Goal: Task Accomplishment & Management: Complete application form

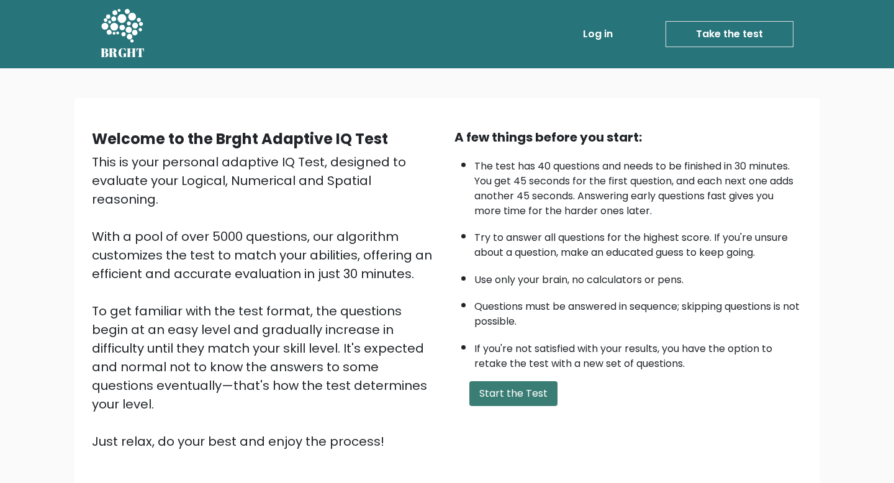
click at [519, 401] on button "Start the Test" at bounding box center [513, 393] width 88 height 25
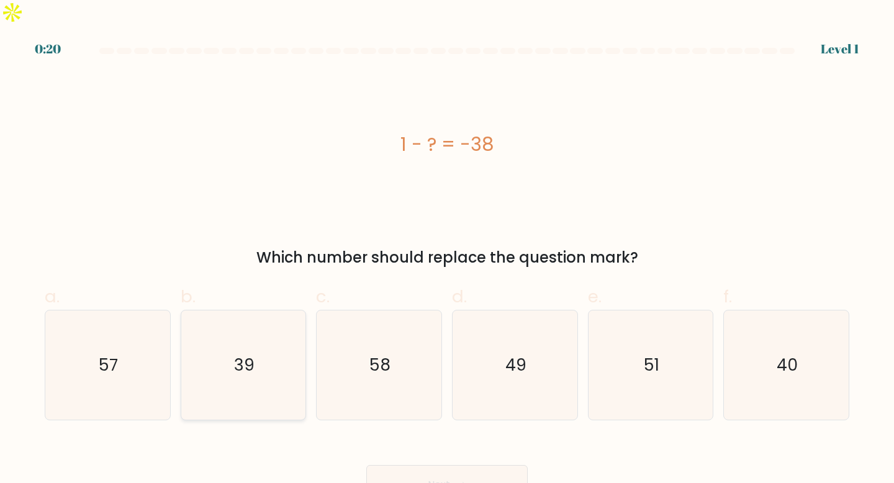
click at [269, 362] on icon "39" at bounding box center [244, 365] width 110 height 110
click at [447, 250] on input "b. 39" at bounding box center [447, 245] width 1 height 8
radio input "true"
click at [447, 468] on button "Next" at bounding box center [446, 485] width 161 height 40
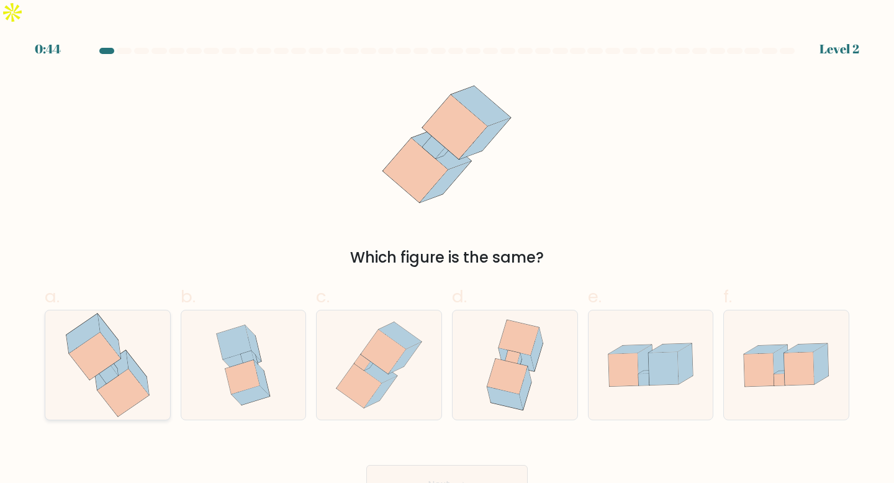
click at [140, 329] on icon at bounding box center [108, 365] width 104 height 110
click at [447, 250] on input "a." at bounding box center [447, 245] width 1 height 8
radio input "true"
click at [501, 465] on button "Next" at bounding box center [446, 485] width 161 height 40
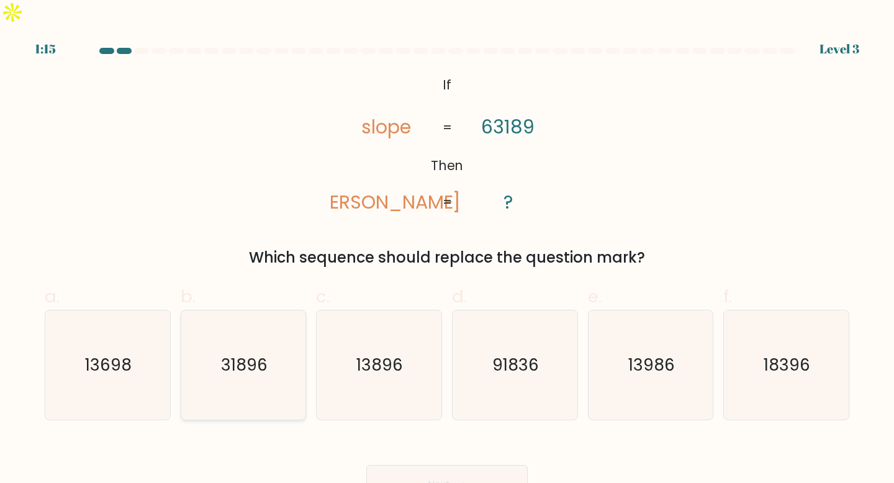
click at [279, 364] on icon "31896" at bounding box center [244, 365] width 110 height 110
click at [447, 250] on input "b. 31896" at bounding box center [447, 245] width 1 height 8
radio input "true"
click at [431, 465] on button "Next" at bounding box center [446, 485] width 161 height 40
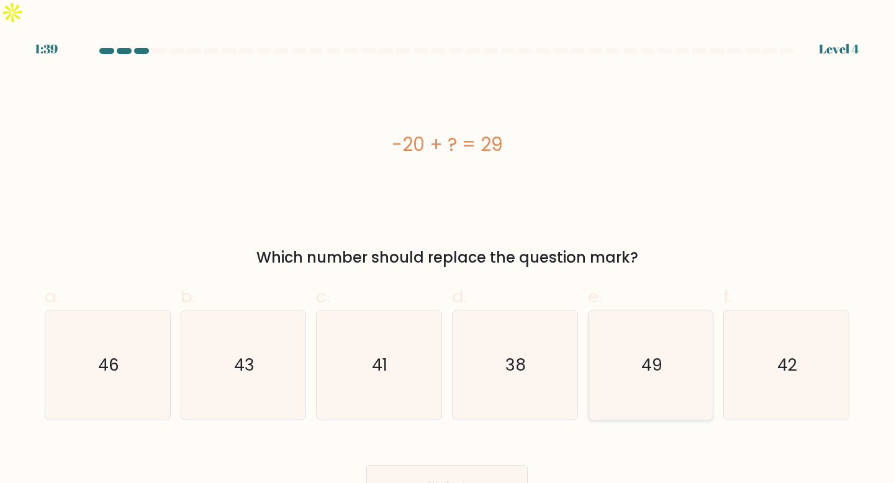
click at [672, 355] on icon "49" at bounding box center [651, 365] width 110 height 110
click at [447, 250] on input "e. 49" at bounding box center [447, 245] width 1 height 8
radio input "true"
click at [451, 465] on button "Next" at bounding box center [446, 485] width 161 height 40
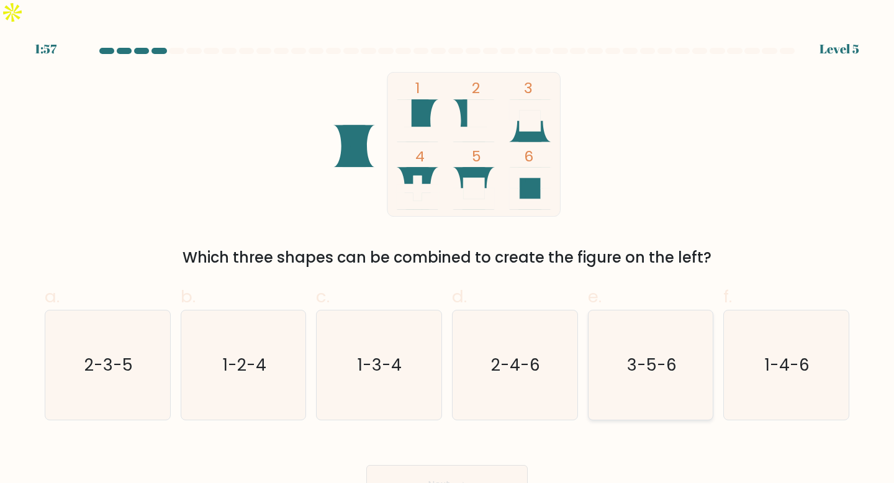
click at [665, 383] on icon "3-5-6" at bounding box center [651, 365] width 110 height 110
click at [447, 250] on input "e. 3-5-6" at bounding box center [447, 245] width 1 height 8
radio input "true"
click at [461, 465] on button "Next" at bounding box center [446, 485] width 161 height 40
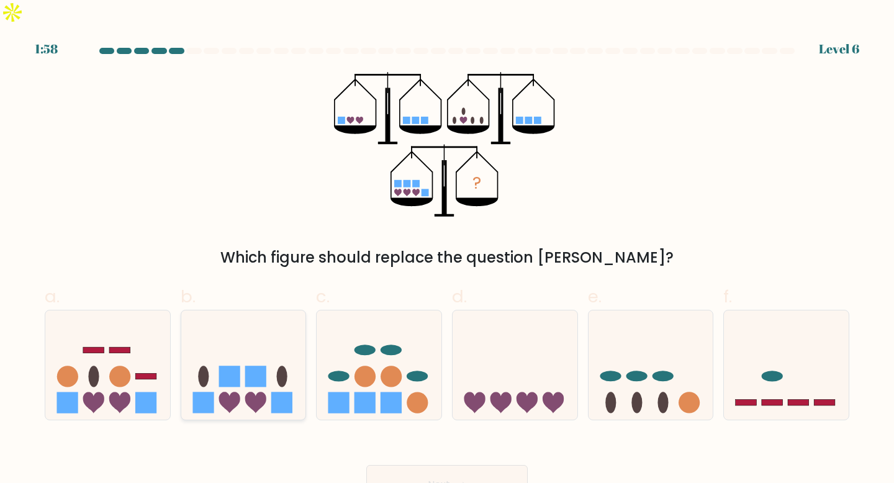
click at [241, 362] on icon at bounding box center [243, 364] width 125 height 103
click at [447, 250] on input "b." at bounding box center [447, 245] width 1 height 8
radio input "true"
click at [484, 465] on button "Next" at bounding box center [446, 485] width 161 height 40
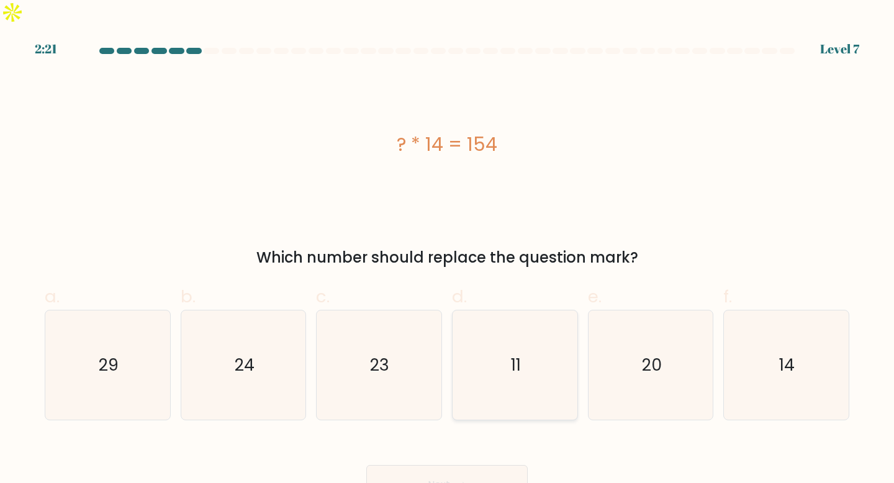
click at [530, 357] on icon "11" at bounding box center [515, 365] width 110 height 110
click at [447, 250] on input "d. 11" at bounding box center [447, 245] width 1 height 8
radio input "true"
click at [464, 482] on icon at bounding box center [458, 485] width 17 height 7
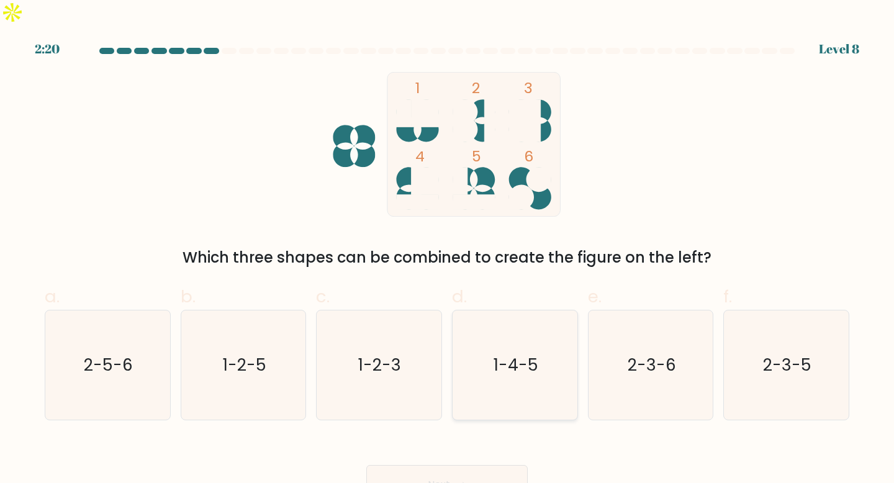
click at [556, 333] on icon "1-4-5" at bounding box center [515, 365] width 110 height 110
click at [447, 250] on input "d. 1-4-5" at bounding box center [447, 245] width 1 height 8
radio input "true"
click at [460, 465] on button "Next" at bounding box center [446, 485] width 161 height 40
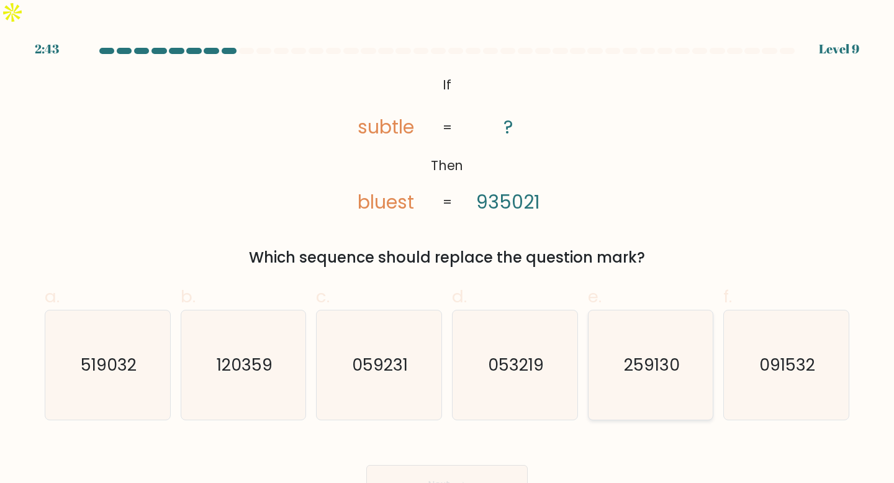
click at [643, 357] on icon "259130" at bounding box center [651, 365] width 110 height 110
click at [447, 250] on input "e. 259130" at bounding box center [447, 245] width 1 height 8
radio input "true"
click at [464, 468] on button "Next" at bounding box center [446, 485] width 161 height 40
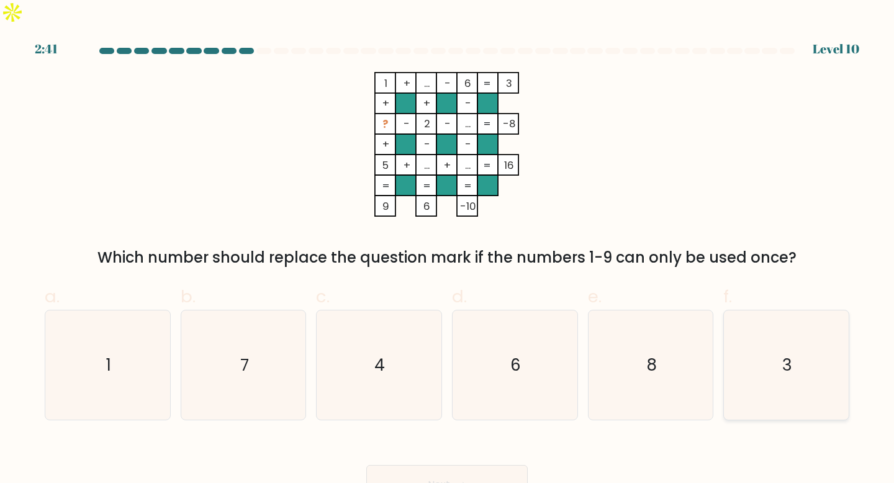
click at [793, 379] on icon "3" at bounding box center [786, 365] width 110 height 110
click at [447, 250] on input "f. 3" at bounding box center [447, 245] width 1 height 8
radio input "true"
click at [472, 465] on button "Next" at bounding box center [446, 485] width 161 height 40
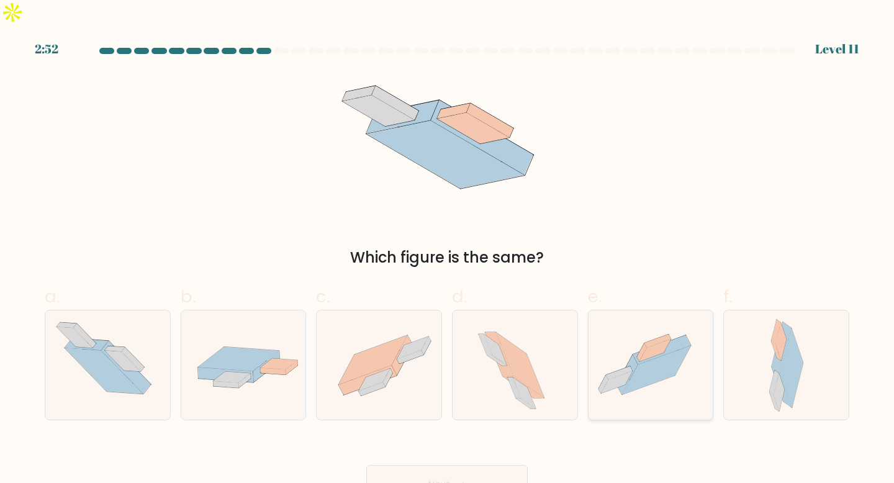
click at [691, 366] on icon at bounding box center [650, 364] width 125 height 93
click at [447, 250] on input "e." at bounding box center [447, 245] width 1 height 8
radio input "true"
click at [459, 467] on button "Next" at bounding box center [446, 485] width 161 height 40
click at [474, 465] on button "Next" at bounding box center [446, 485] width 161 height 40
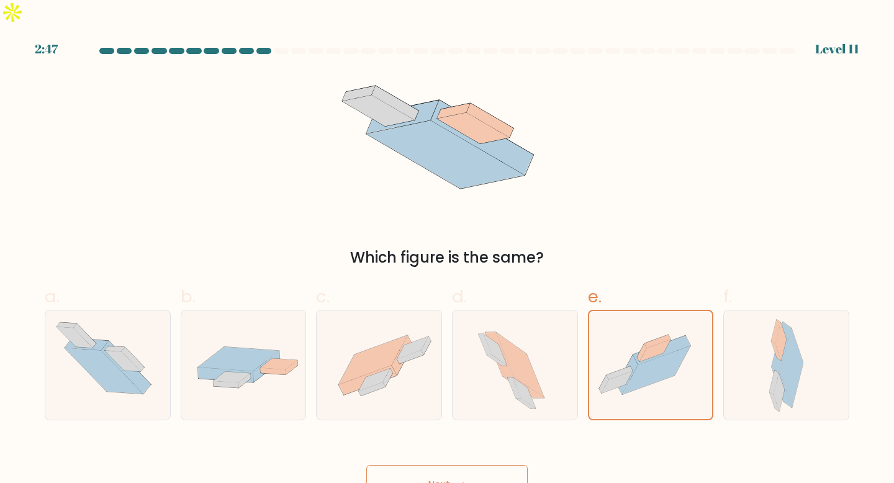
click at [448, 465] on button "Next" at bounding box center [446, 485] width 161 height 40
click at [649, 346] on icon at bounding box center [657, 370] width 68 height 48
click at [447, 250] on input "e." at bounding box center [447, 245] width 1 height 8
click at [649, 346] on icon at bounding box center [657, 370] width 68 height 48
click at [447, 250] on input "e." at bounding box center [447, 245] width 1 height 8
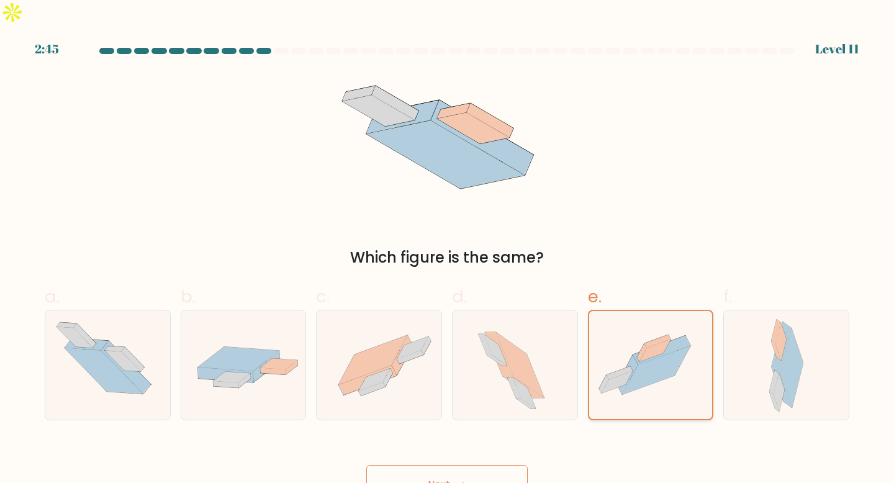
click at [649, 346] on icon at bounding box center [657, 370] width 68 height 48
click at [447, 250] on input "e." at bounding box center [447, 245] width 1 height 8
click at [649, 346] on icon at bounding box center [657, 370] width 68 height 48
click at [447, 250] on input "e." at bounding box center [447, 245] width 1 height 8
click at [510, 465] on button "Next" at bounding box center [446, 485] width 161 height 40
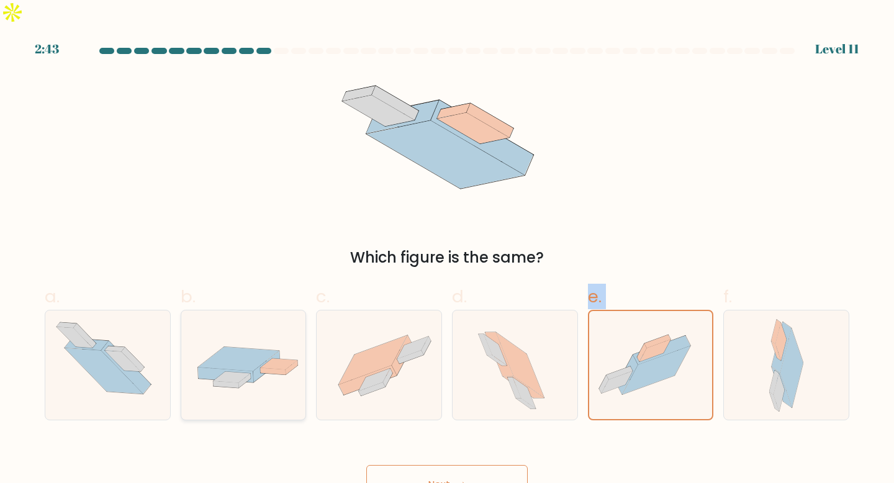
click at [215, 371] on div at bounding box center [244, 365] width 126 height 111
click at [447, 250] on input "b." at bounding box center [447, 245] width 1 height 8
radio input "true"
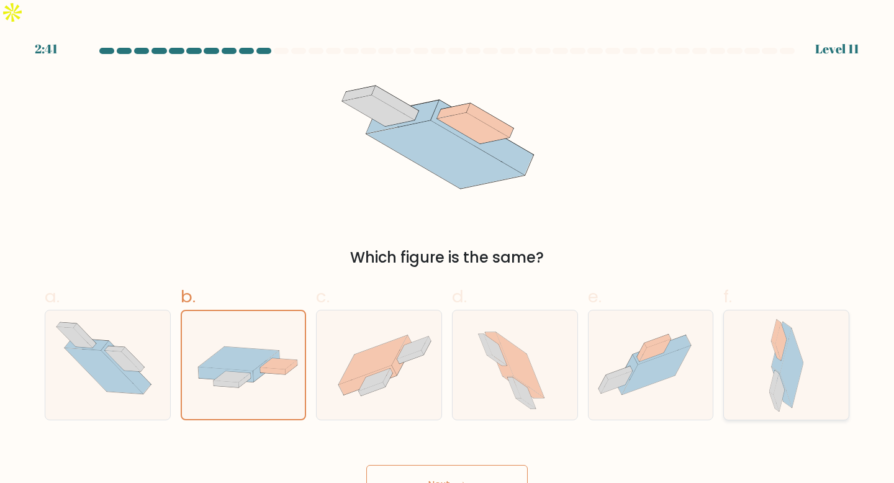
click at [772, 371] on icon at bounding box center [773, 383] width 9 height 24
click at [447, 250] on input "f." at bounding box center [447, 245] width 1 height 8
radio input "true"
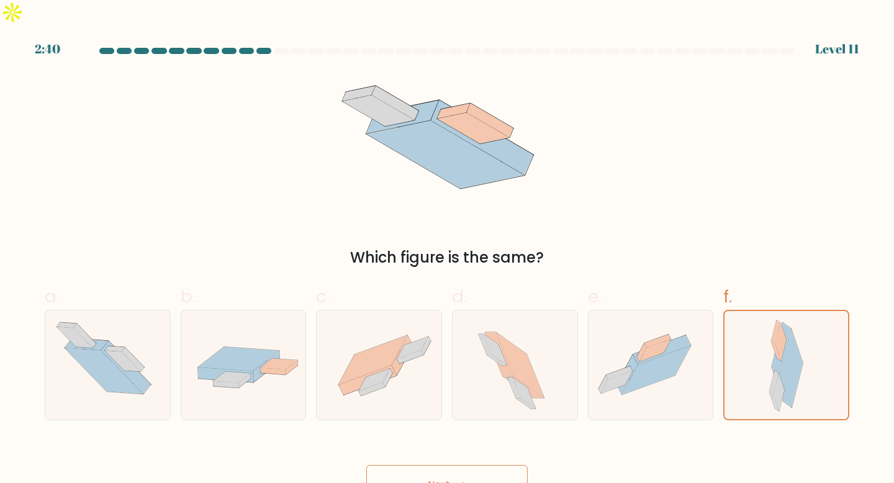
click at [469, 467] on button "Next" at bounding box center [446, 485] width 161 height 40
click at [439, 465] on button "Next" at bounding box center [446, 485] width 161 height 40
click at [455, 465] on button "Next" at bounding box center [446, 485] width 161 height 40
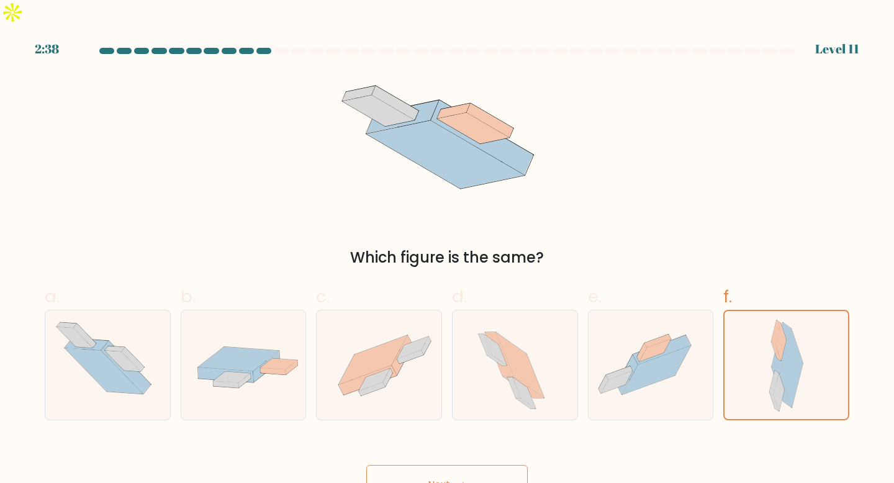
click at [455, 465] on button "Next" at bounding box center [446, 485] width 161 height 40
click at [459, 465] on button "Next" at bounding box center [446, 485] width 161 height 40
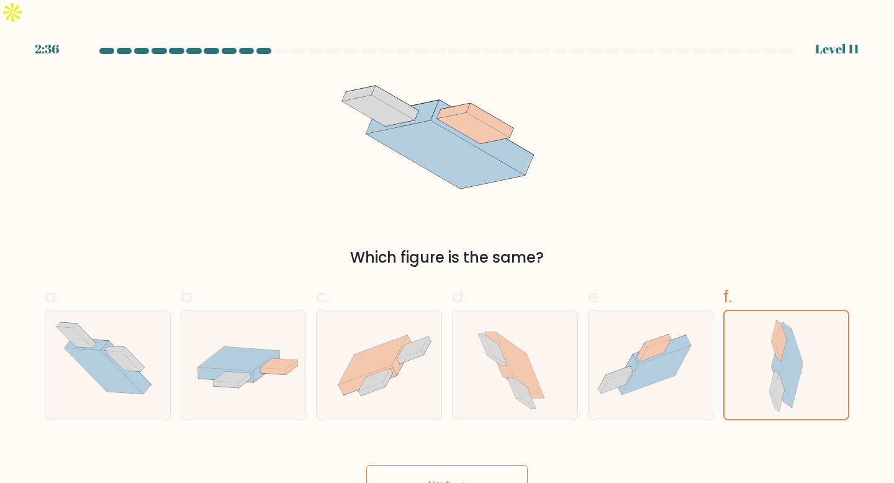
click at [459, 465] on button "Next" at bounding box center [446, 485] width 161 height 40
click at [471, 465] on button "Next" at bounding box center [446, 485] width 161 height 40
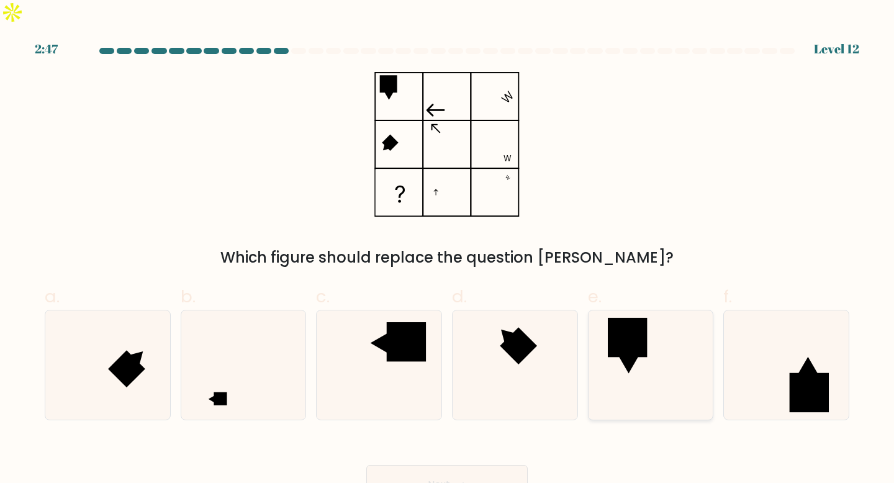
click at [622, 318] on rect at bounding box center [628, 338] width 40 height 40
click at [447, 250] on input "e." at bounding box center [447, 245] width 1 height 8
radio input "true"
click at [447, 465] on button "Next" at bounding box center [446, 485] width 161 height 40
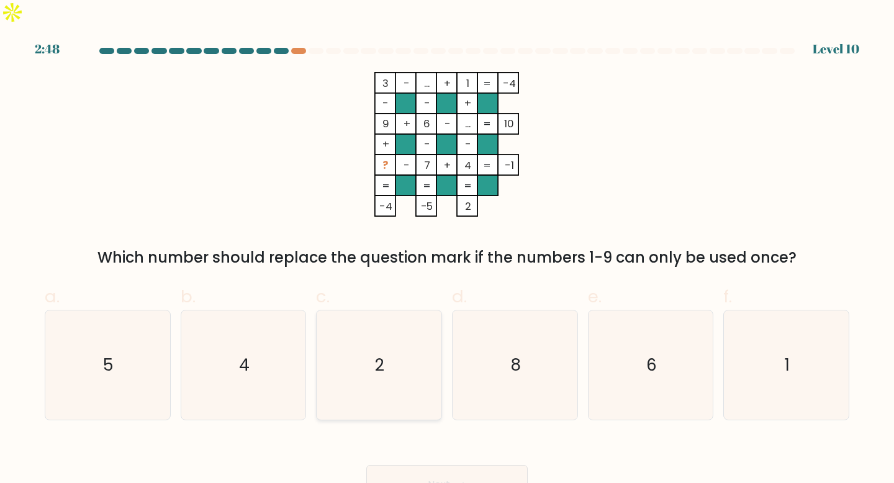
click at [366, 338] on icon "2" at bounding box center [379, 365] width 110 height 110
click at [447, 250] on input "c. 2" at bounding box center [447, 245] width 1 height 8
radio input "true"
click at [457, 470] on button "Next" at bounding box center [446, 485] width 161 height 40
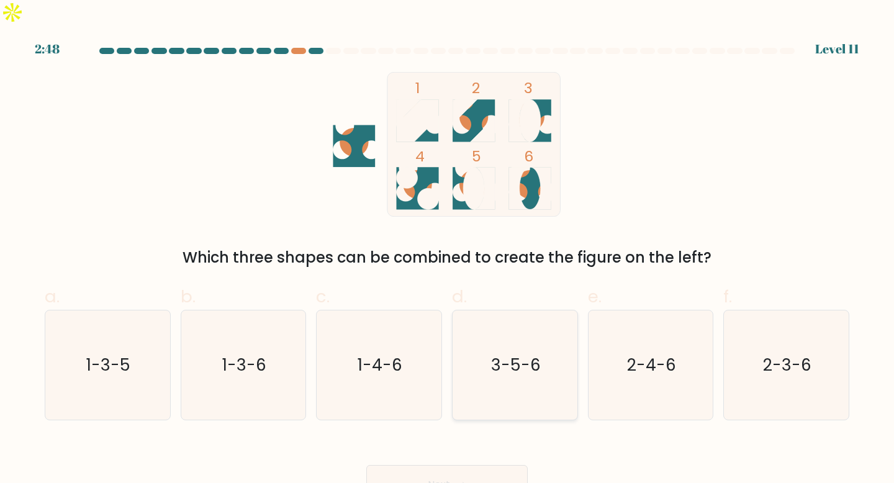
click at [506, 353] on text "3-5-6" at bounding box center [516, 364] width 50 height 23
click at [447, 250] on input "d. 3-5-6" at bounding box center [447, 245] width 1 height 8
radio input "true"
click at [459, 465] on button "Next" at bounding box center [446, 485] width 161 height 40
click at [466, 467] on button "Next" at bounding box center [446, 485] width 161 height 40
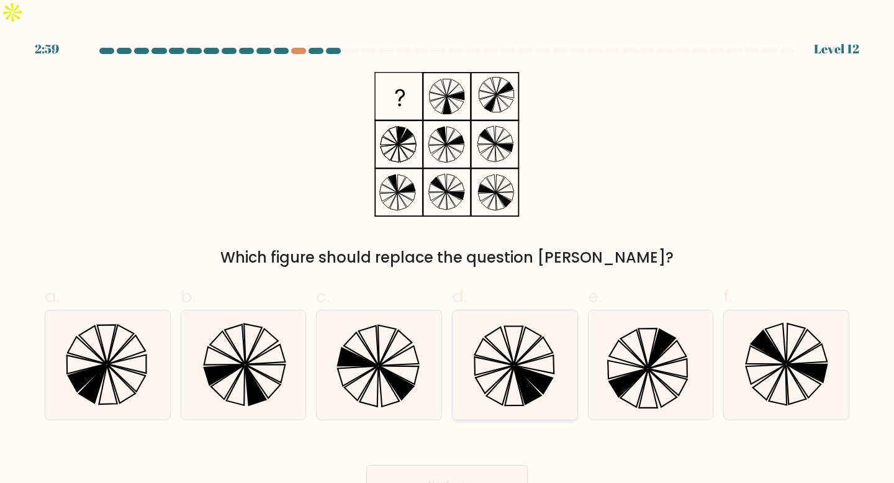
click at [515, 328] on icon at bounding box center [515, 365] width 110 height 110
click at [447, 250] on input "d." at bounding box center [447, 245] width 1 height 8
radio input "true"
click at [474, 465] on button "Next" at bounding box center [446, 485] width 161 height 40
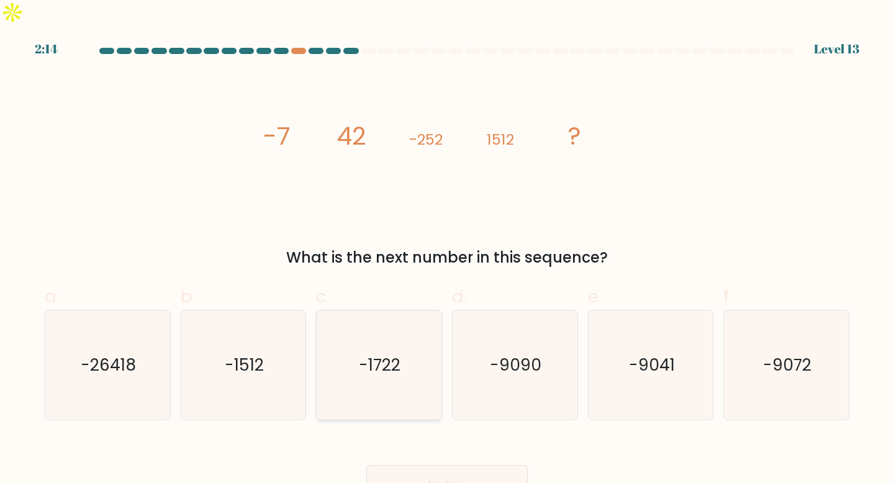
click at [393, 353] on text "-1722" at bounding box center [380, 364] width 42 height 23
click at [447, 250] on input "c. -1722" at bounding box center [447, 245] width 1 height 8
radio input "true"
click at [451, 469] on button "Next" at bounding box center [446, 485] width 161 height 40
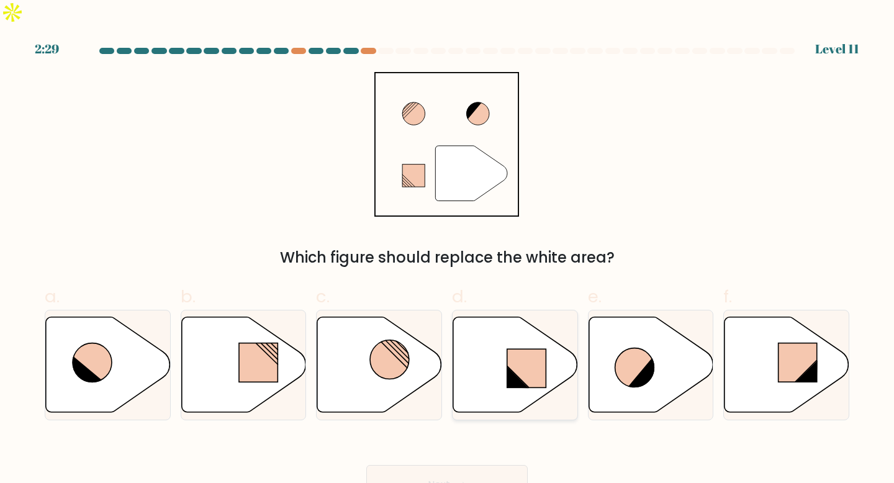
click at [488, 365] on icon at bounding box center [515, 365] width 125 height 96
click at [447, 250] on input "d." at bounding box center [447, 245] width 1 height 8
radio input "true"
click at [452, 465] on button "Next" at bounding box center [446, 485] width 161 height 40
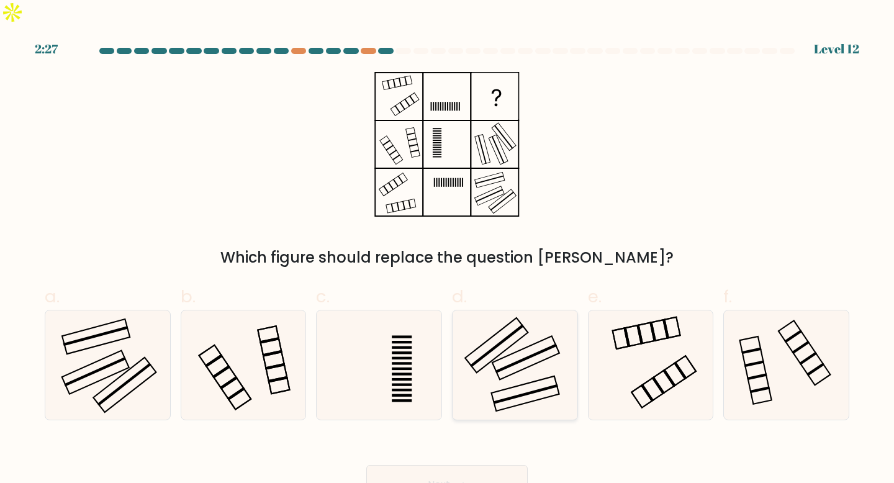
click at [519, 386] on icon at bounding box center [515, 365] width 110 height 110
click at [447, 250] on input "d." at bounding box center [447, 245] width 1 height 8
radio input "true"
click at [496, 465] on button "Next" at bounding box center [446, 485] width 161 height 40
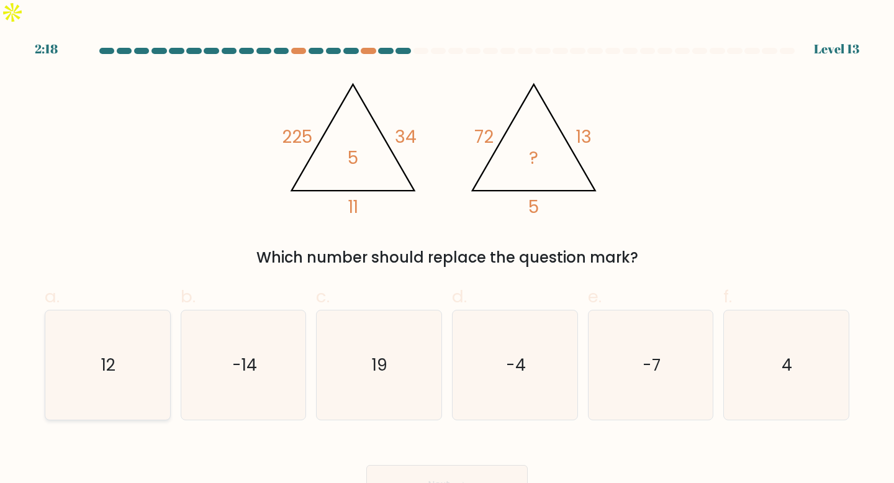
click at [123, 332] on icon "12" at bounding box center [108, 365] width 110 height 110
click at [447, 250] on input "a. 12" at bounding box center [447, 245] width 1 height 8
radio input "true"
click at [490, 471] on button "Next" at bounding box center [446, 485] width 161 height 40
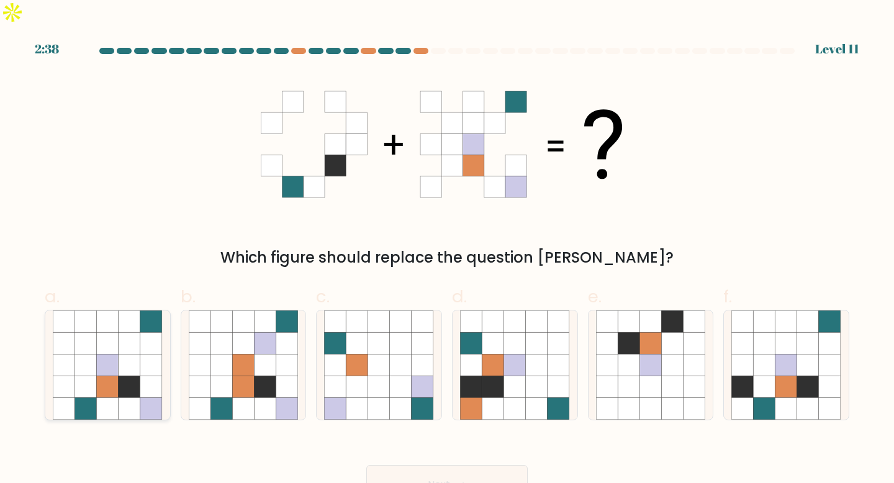
click at [84, 332] on icon at bounding box center [86, 343] width 22 height 22
click at [447, 250] on input "a." at bounding box center [447, 245] width 1 height 8
radio input "true"
click at [465, 465] on button "Next" at bounding box center [446, 485] width 161 height 40
click at [462, 482] on icon at bounding box center [458, 485] width 17 height 7
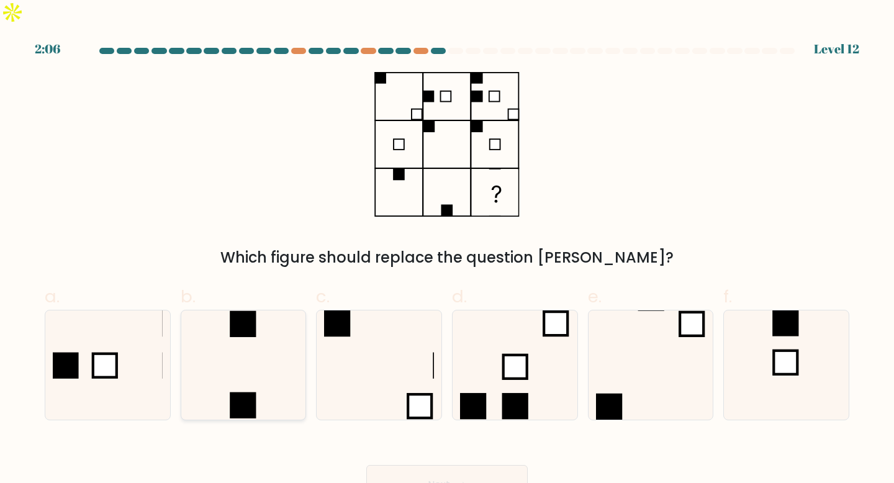
click at [294, 318] on icon at bounding box center [244, 365] width 110 height 110
click at [447, 250] on input "b." at bounding box center [447, 245] width 1 height 8
radio input "true"
click at [461, 465] on button "Next" at bounding box center [446, 485] width 161 height 40
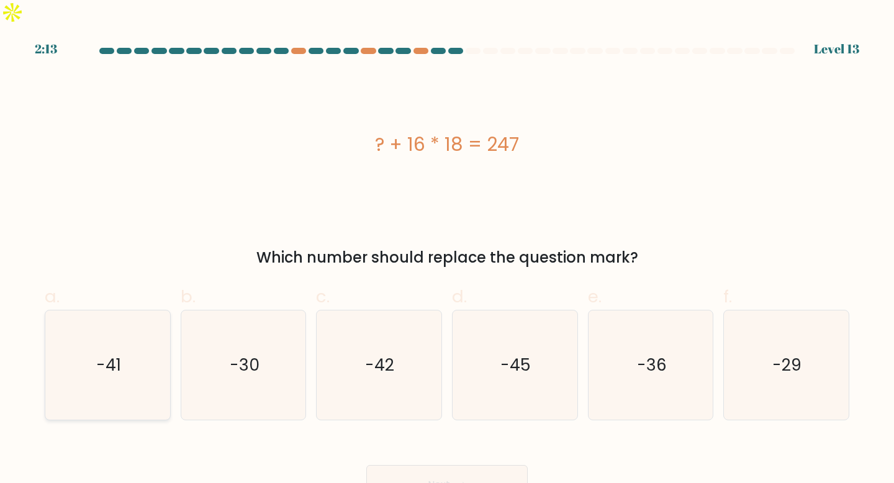
click at [142, 336] on icon "-41" at bounding box center [108, 365] width 110 height 110
click at [447, 250] on input "a. -41" at bounding box center [447, 245] width 1 height 8
radio input "true"
click at [487, 465] on button "Next" at bounding box center [446, 485] width 161 height 40
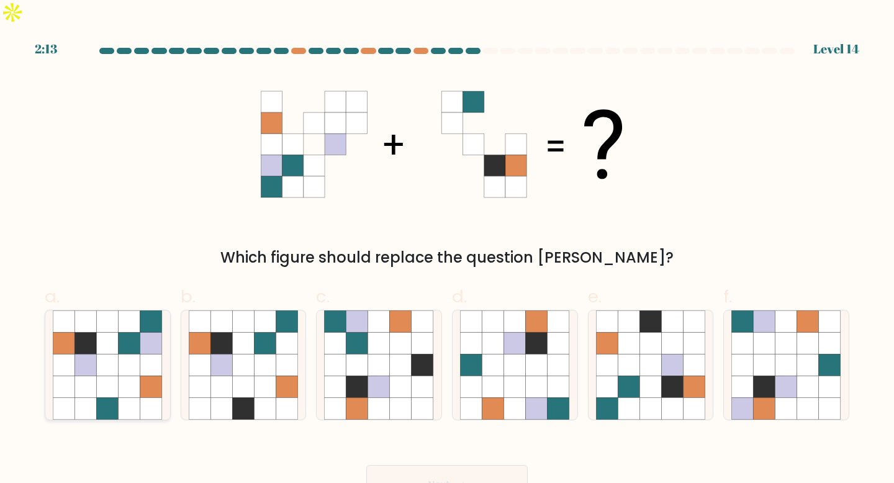
click at [151, 354] on icon at bounding box center [151, 365] width 22 height 22
click at [447, 250] on input "a." at bounding box center [447, 245] width 1 height 8
radio input "true"
click at [416, 465] on button "Next" at bounding box center [446, 485] width 161 height 40
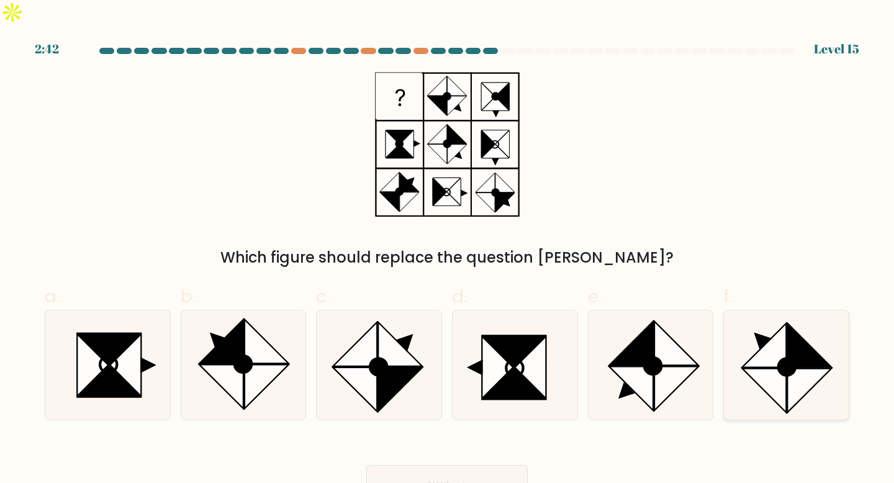
click at [780, 358] on icon at bounding box center [786, 366] width 17 height 17
click at [447, 250] on input "f." at bounding box center [447, 245] width 1 height 8
radio input "true"
click at [438, 465] on button "Next" at bounding box center [446, 485] width 161 height 40
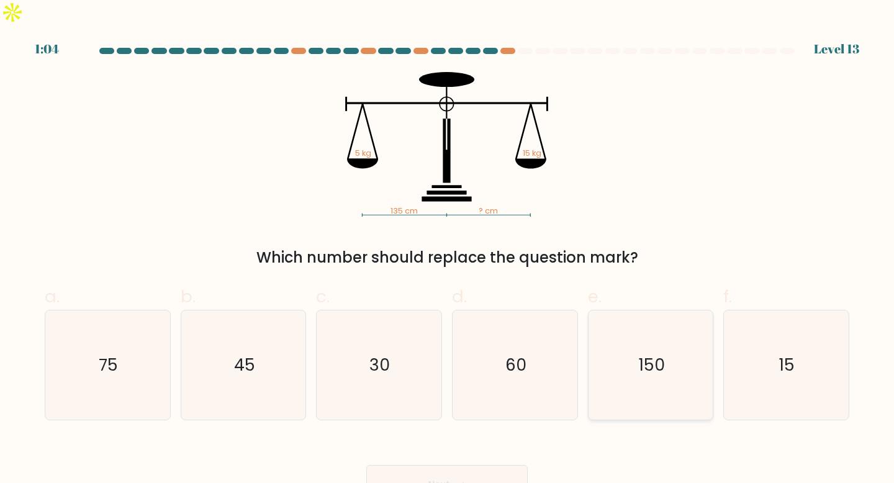
click at [647, 353] on text "150" at bounding box center [652, 364] width 26 height 23
click at [447, 250] on input "e. 150" at bounding box center [447, 245] width 1 height 8
radio input "true"
click at [474, 465] on button "Next" at bounding box center [446, 485] width 161 height 40
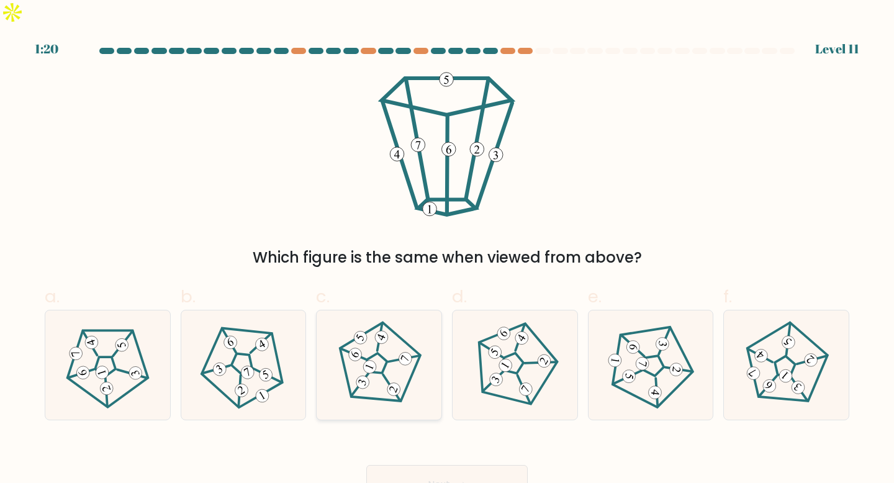
click at [380, 342] on icon at bounding box center [379, 365] width 88 height 88
click at [447, 250] on input "c." at bounding box center [447, 245] width 1 height 8
radio input "true"
click at [438, 465] on button "Next" at bounding box center [446, 485] width 161 height 40
click at [467, 465] on button "Next" at bounding box center [446, 485] width 161 height 40
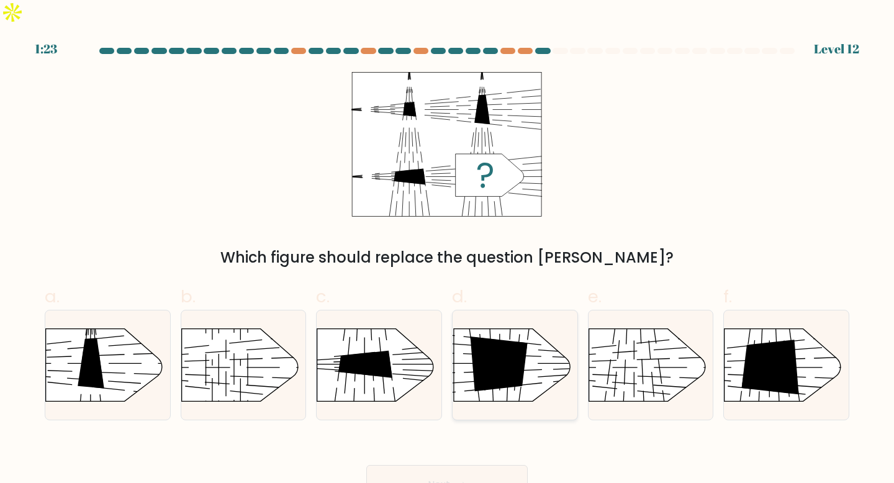
click at [531, 326] on rect at bounding box center [559, 418] width 322 height 245
click at [447, 250] on input "d." at bounding box center [447, 245] width 1 height 8
radio input "true"
click at [430, 465] on button "Next" at bounding box center [446, 485] width 161 height 40
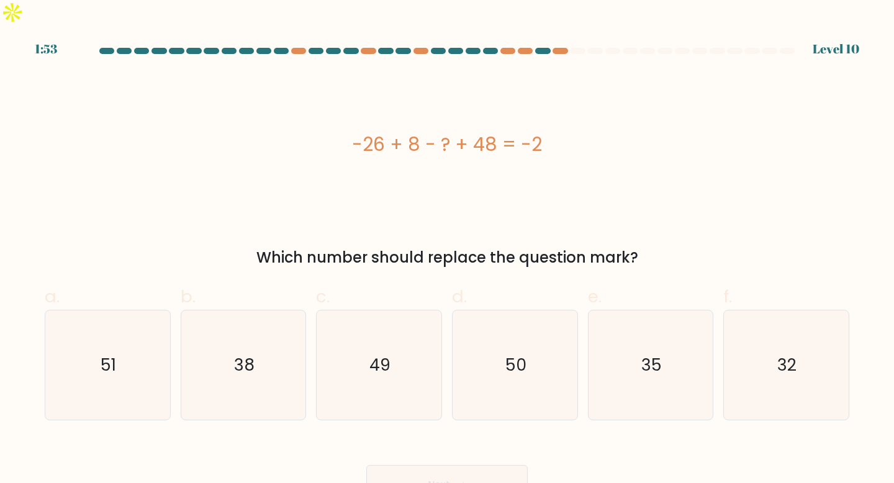
click at [450, 284] on div "d. 50" at bounding box center [515, 352] width 136 height 137
drag, startPoint x: 563, startPoint y: 130, endPoint x: 349, endPoint y: 128, distance: 214.1
click at [349, 130] on div "-26 + 8 - ? + 48 = -2" at bounding box center [447, 144] width 804 height 28
copy div "-26 + 8 - ? + 48 = -2"
click at [795, 357] on icon "32" at bounding box center [786, 365] width 110 height 110
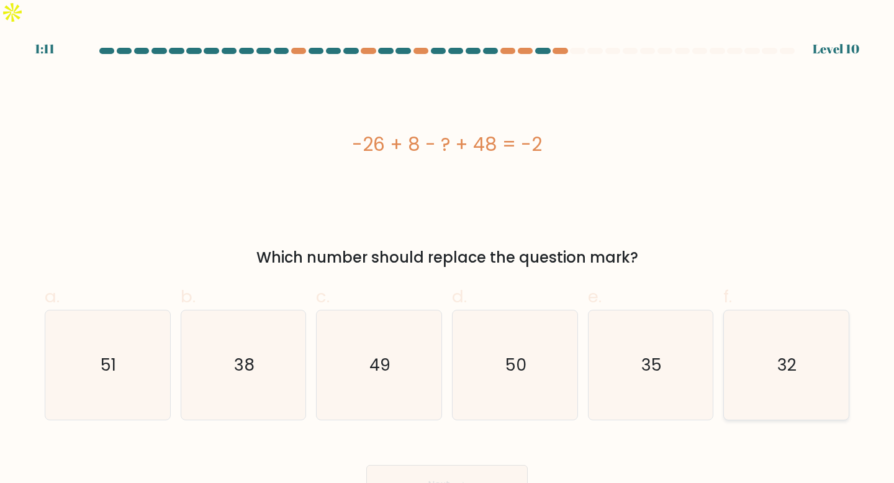
click at [447, 250] on input "f. 32" at bounding box center [447, 245] width 1 height 8
radio input "true"
click at [447, 465] on button "Next" at bounding box center [446, 485] width 161 height 40
click at [482, 465] on button "Next" at bounding box center [446, 485] width 161 height 40
click at [457, 482] on icon at bounding box center [458, 485] width 17 height 7
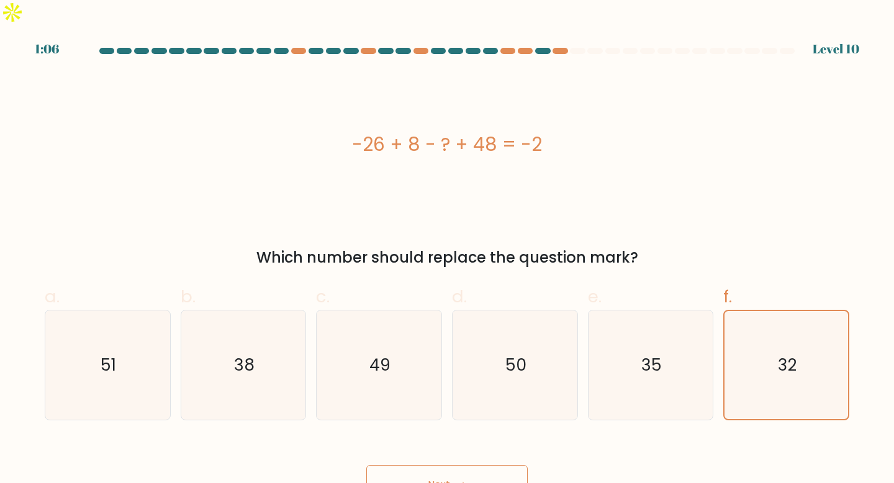
click at [457, 482] on icon at bounding box center [458, 485] width 17 height 7
click at [467, 482] on icon at bounding box center [458, 485] width 17 height 7
click at [476, 465] on button "Next" at bounding box center [446, 485] width 161 height 40
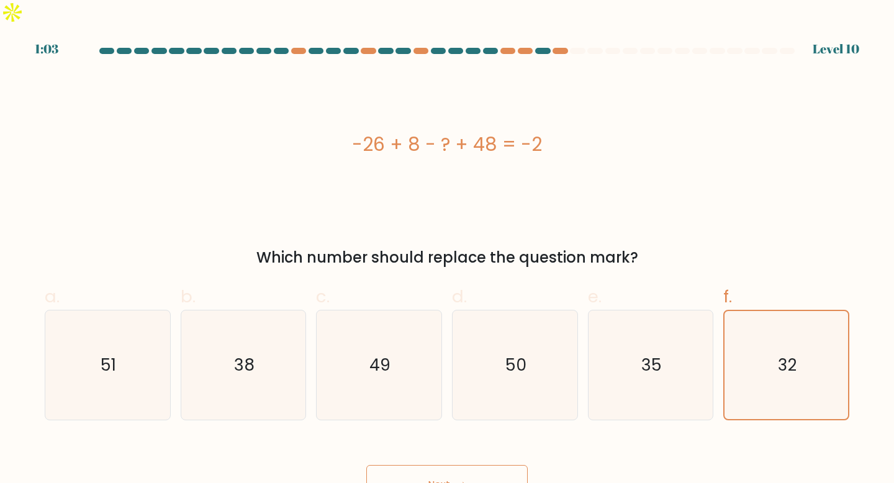
click at [476, 465] on button "Next" at bounding box center [446, 485] width 161 height 40
click at [445, 465] on button "Next" at bounding box center [446, 485] width 161 height 40
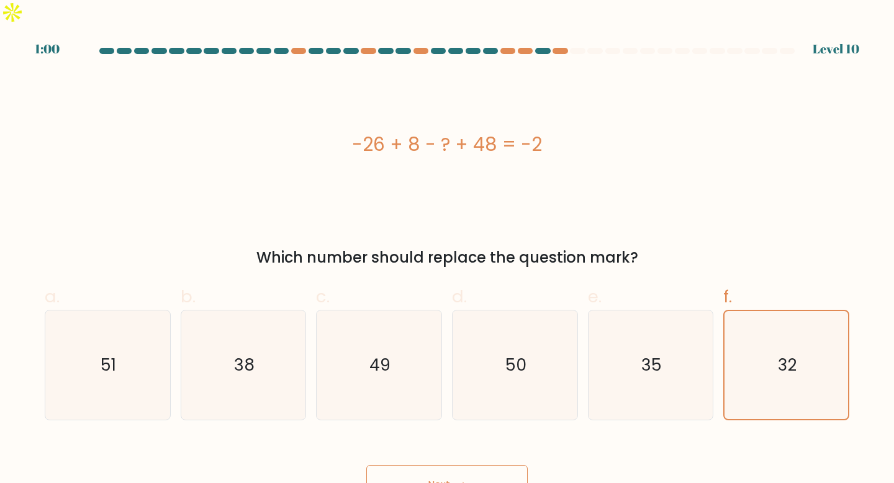
click at [445, 465] on button "Next" at bounding box center [446, 485] width 161 height 40
click at [472, 465] on button "Next" at bounding box center [446, 485] width 161 height 40
click at [623, 323] on icon "35" at bounding box center [651, 365] width 110 height 110
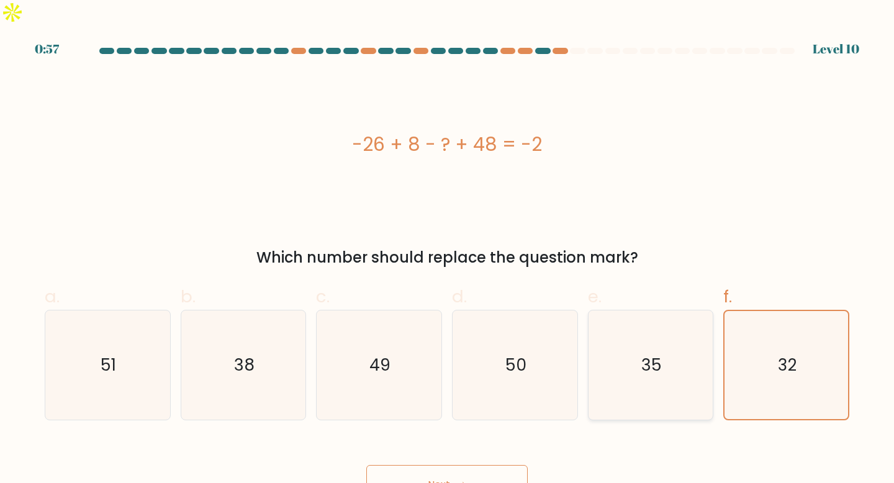
click at [447, 250] on input "e. 35" at bounding box center [447, 245] width 1 height 8
radio input "true"
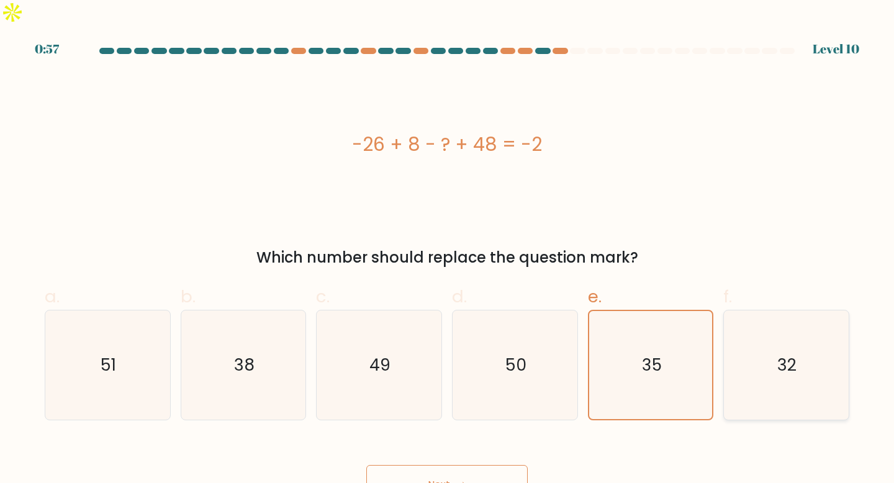
click at [785, 313] on icon "32" at bounding box center [786, 365] width 110 height 110
click at [447, 250] on input "f. 32" at bounding box center [447, 245] width 1 height 8
radio input "true"
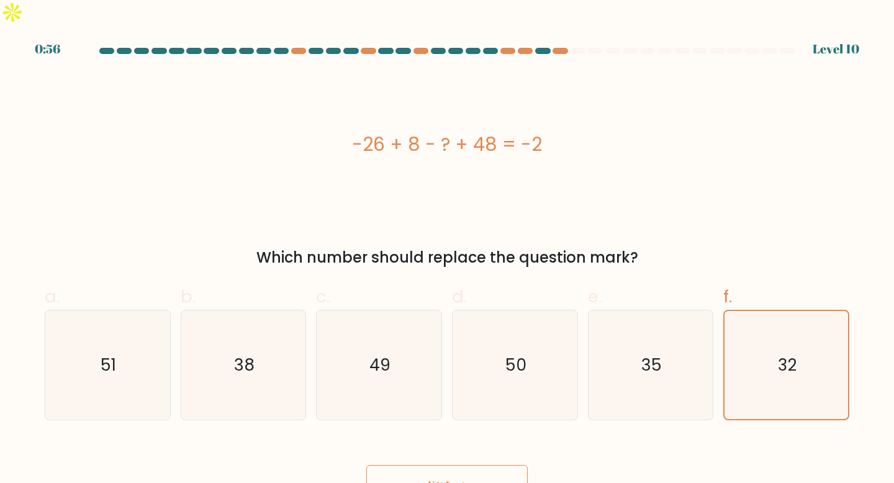
click at [464, 474] on button "Next" at bounding box center [446, 485] width 161 height 40
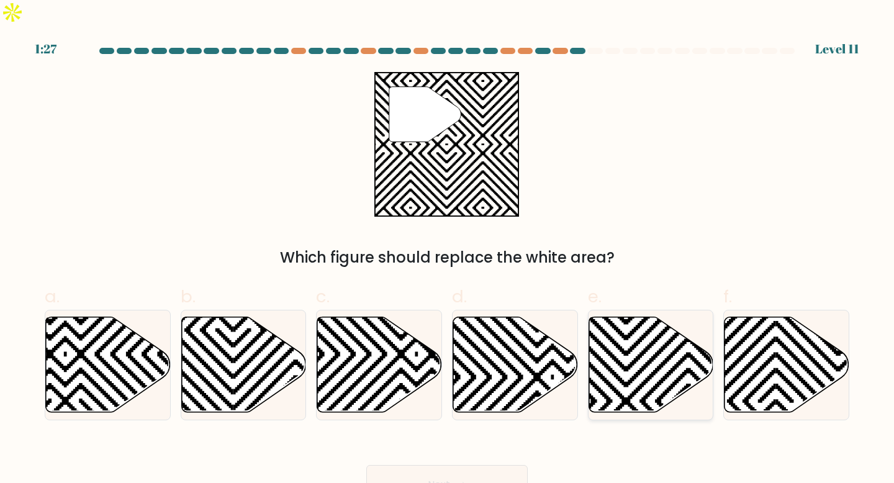
click at [640, 343] on icon at bounding box center [650, 365] width 125 height 96
click at [447, 250] on input "e." at bounding box center [447, 245] width 1 height 8
radio input "true"
click at [452, 466] on button "Next" at bounding box center [446, 485] width 161 height 40
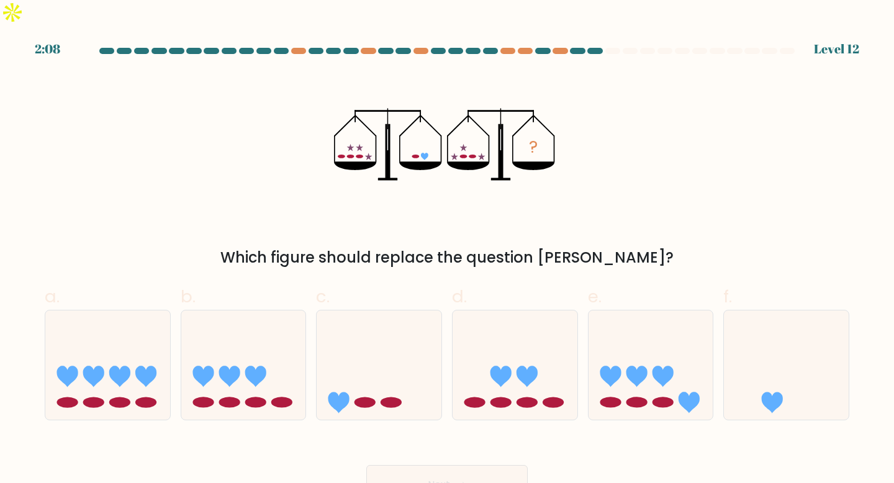
click at [452, 466] on button "Next" at bounding box center [446, 485] width 161 height 40
click at [786, 362] on icon at bounding box center [786, 364] width 125 height 103
click at [447, 250] on input "f." at bounding box center [447, 245] width 1 height 8
radio input "true"
click at [459, 465] on button "Next" at bounding box center [446, 485] width 161 height 40
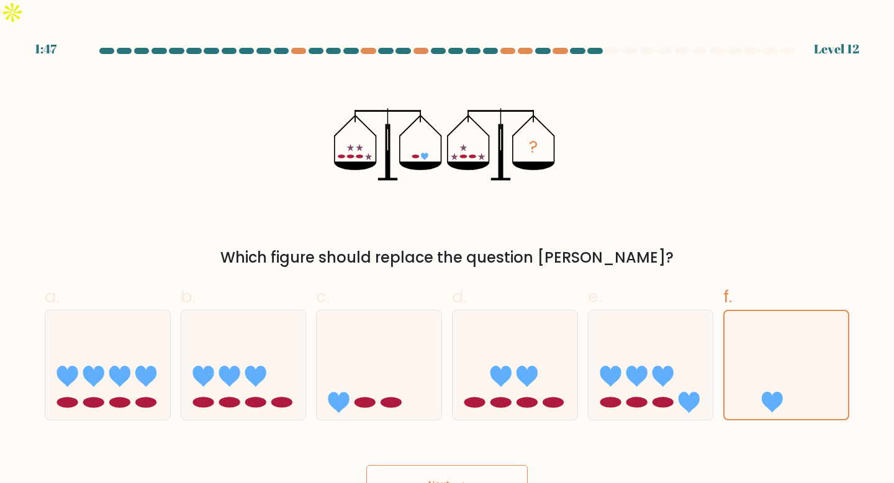
click at [459, 465] on button "Next" at bounding box center [446, 485] width 161 height 40
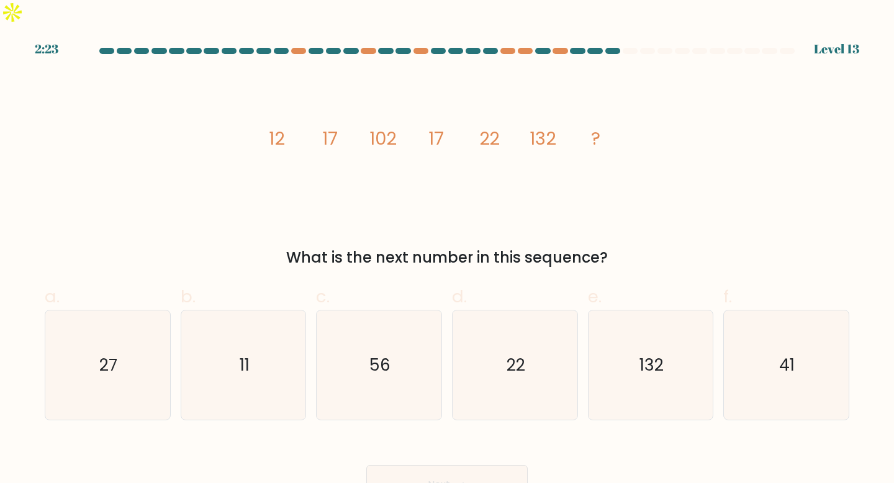
drag, startPoint x: 636, startPoint y: 120, endPoint x: 199, endPoint y: 132, distance: 436.5
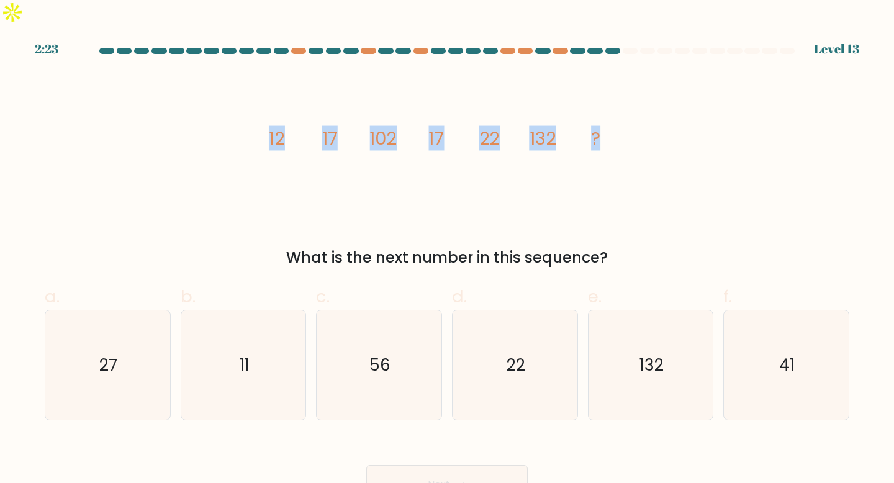
click at [199, 132] on div "image/svg+xml 12 17 102 17 22 132 ? What is the next number in this sequence?" at bounding box center [446, 170] width 819 height 197
copy g "12 17 102 17 22 132 ?"
click at [437, 136] on icon "image/svg+xml 12 17 102 17 22 132 ?" at bounding box center [447, 144] width 372 height 145
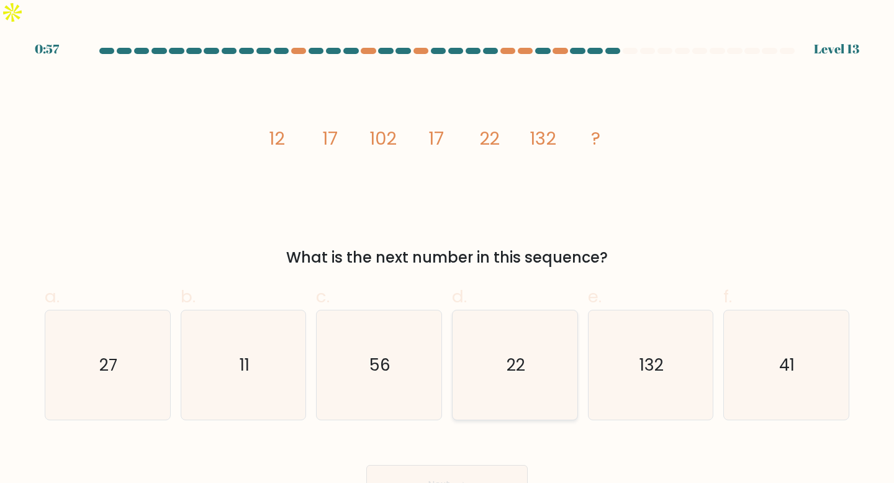
click at [530, 348] on icon "22" at bounding box center [515, 365] width 110 height 110
click at [447, 250] on input "d. 22" at bounding box center [447, 245] width 1 height 8
radio input "true"
click at [435, 465] on button "Next" at bounding box center [446, 485] width 161 height 40
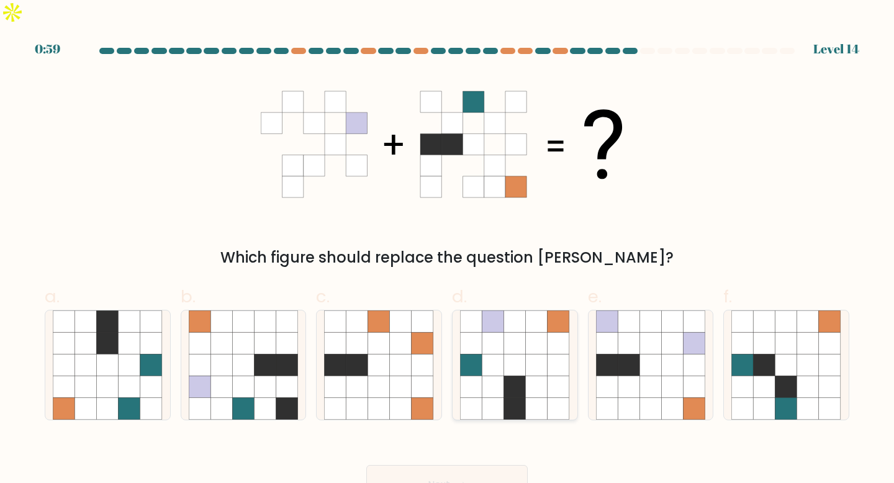
click at [541, 354] on icon at bounding box center [537, 365] width 22 height 22
click at [447, 250] on input "d." at bounding box center [447, 245] width 1 height 8
radio input "true"
click at [449, 465] on button "Next" at bounding box center [446, 485] width 161 height 40
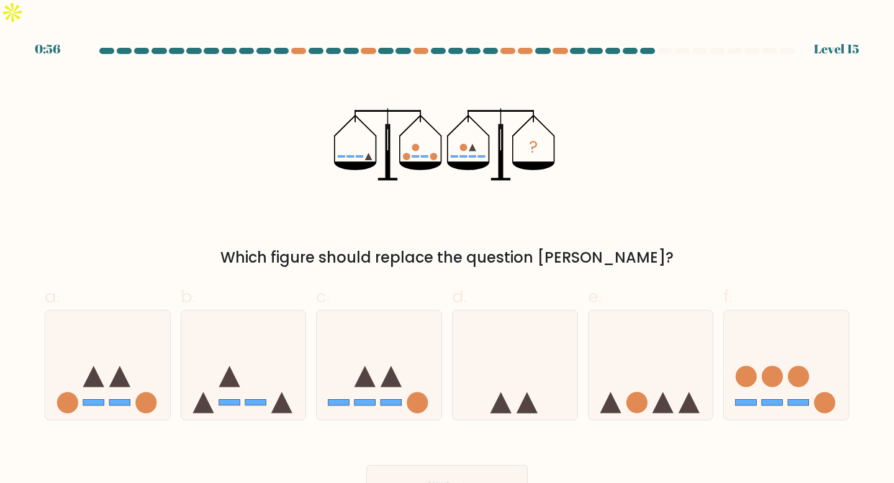
click at [467, 482] on icon at bounding box center [458, 485] width 17 height 7
click at [778, 361] on icon at bounding box center [786, 364] width 125 height 103
click at [447, 250] on input "f." at bounding box center [447, 245] width 1 height 8
radio input "true"
click at [470, 465] on button "Next" at bounding box center [446, 485] width 161 height 40
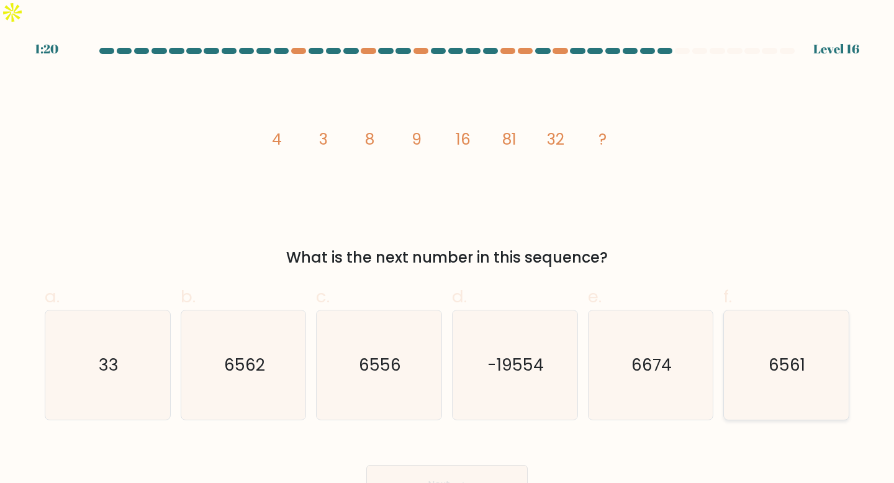
click at [791, 353] on text "6561" at bounding box center [787, 364] width 37 height 23
click at [447, 250] on input "f. 6561" at bounding box center [447, 245] width 1 height 8
radio input "true"
click at [467, 482] on icon at bounding box center [458, 485] width 17 height 7
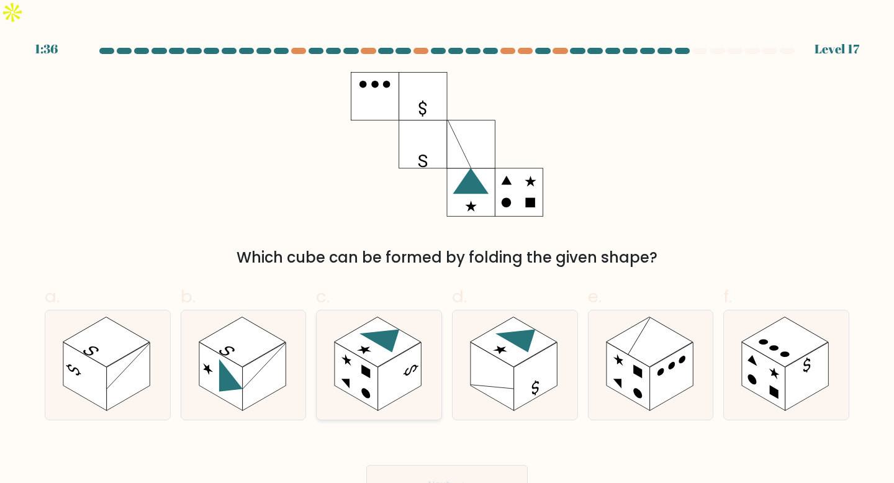
click at [402, 349] on rect at bounding box center [399, 376] width 43 height 68
click at [447, 250] on input "c." at bounding box center [447, 245] width 1 height 8
radio input "true"
click at [465, 482] on icon at bounding box center [458, 485] width 15 height 6
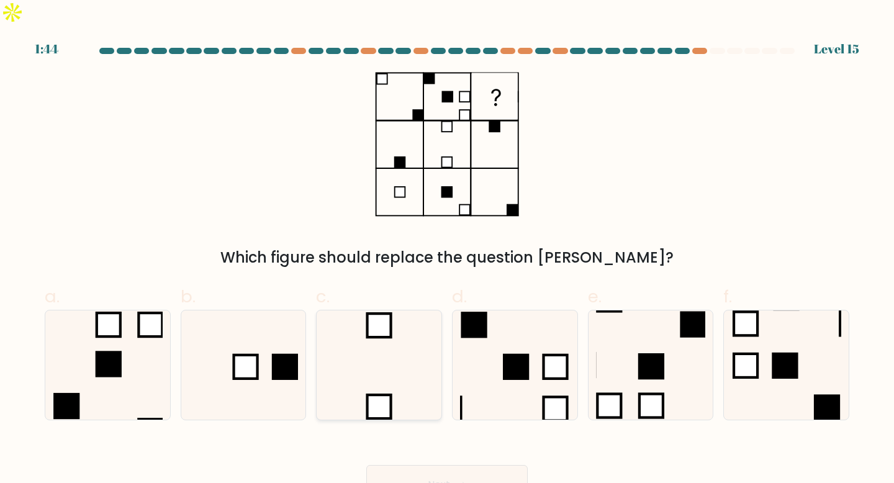
click at [432, 351] on icon at bounding box center [379, 365] width 110 height 110
click at [447, 250] on input "c." at bounding box center [447, 245] width 1 height 8
radio input "true"
click at [483, 465] on button "Next" at bounding box center [446, 485] width 161 height 40
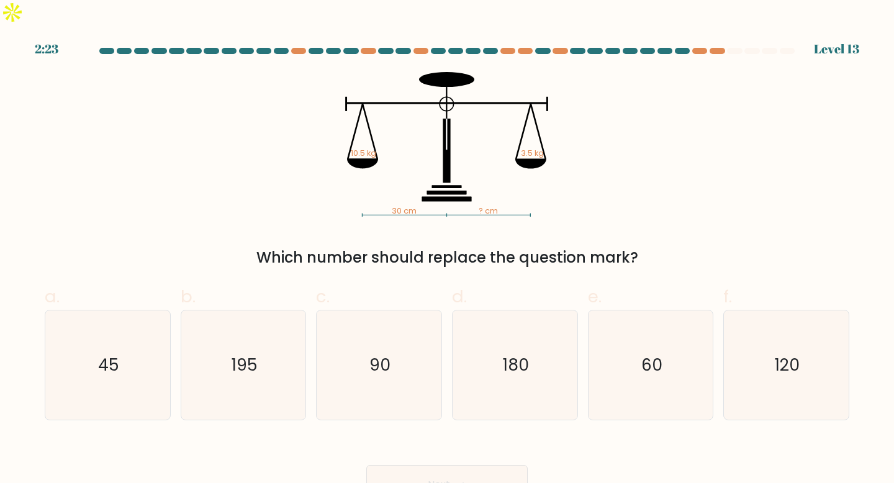
click at [500, 191] on icon "30 cm ? cm 10.5 kg 3.5 kg" at bounding box center [447, 144] width 372 height 145
drag, startPoint x: 569, startPoint y: 188, endPoint x: 338, endPoint y: 113, distance: 242.2
click at [338, 113] on icon "30 cm ? cm 10.5 kg 3.5 kg" at bounding box center [447, 144] width 372 height 145
click at [320, 120] on icon "30 cm ? cm 10.5 kg 3.5 kg" at bounding box center [447, 144] width 372 height 145
drag, startPoint x: 320, startPoint y: 120, endPoint x: 423, endPoint y: 184, distance: 121.3
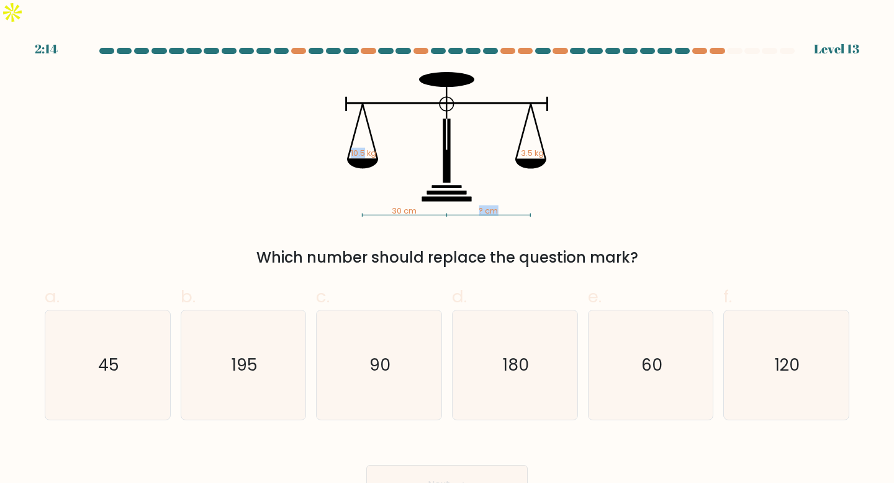
click at [423, 184] on icon "30 cm ? cm 10.5 kg 3.5 kg" at bounding box center [447, 144] width 372 height 145
click at [557, 199] on div "30 cm ? cm 10.5 kg 3.5 kg Which number should replace the question mark?" at bounding box center [446, 170] width 819 height 197
click at [663, 365] on icon "60" at bounding box center [651, 365] width 110 height 110
click at [447, 250] on input "e. 60" at bounding box center [447, 245] width 1 height 8
radio input "true"
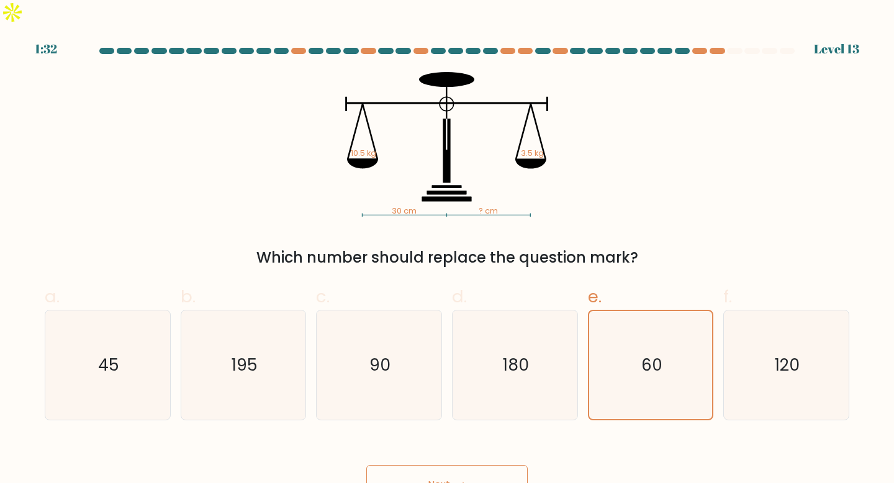
click at [461, 465] on button "Next" at bounding box center [446, 485] width 161 height 40
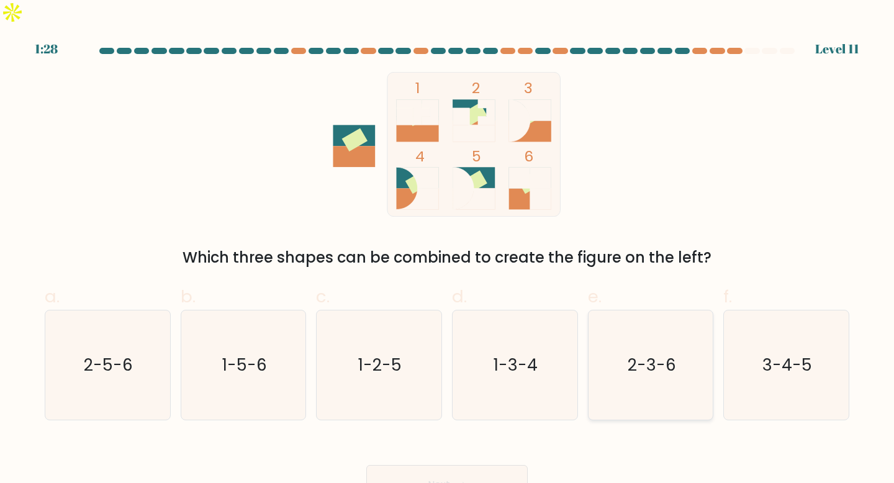
click at [682, 341] on icon "2-3-6" at bounding box center [651, 365] width 110 height 110
click at [447, 250] on input "e. 2-3-6" at bounding box center [447, 245] width 1 height 8
radio input "true"
click at [798, 353] on text "3-4-5" at bounding box center [787, 364] width 50 height 23
click at [447, 250] on input "f. 3-4-5" at bounding box center [447, 245] width 1 height 8
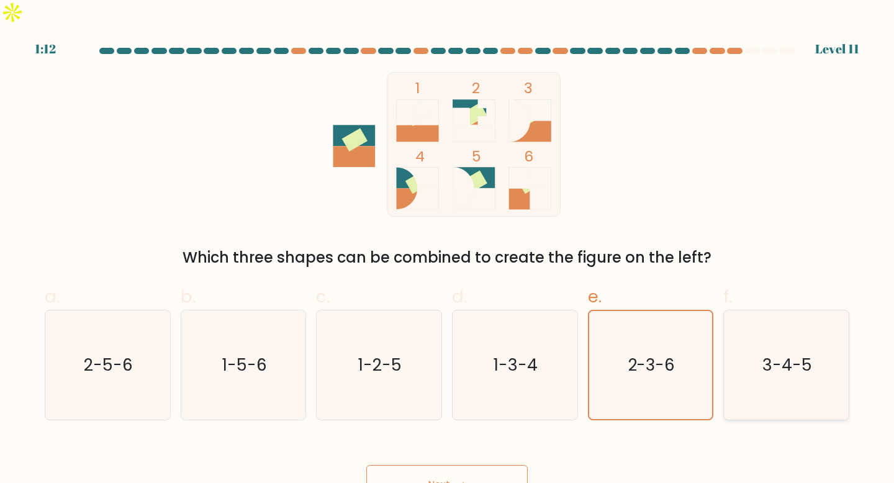
radio input "true"
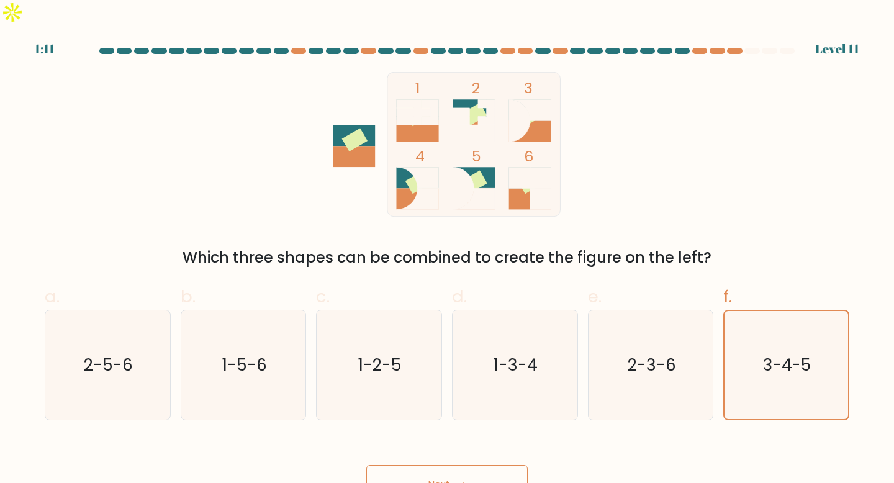
click at [473, 465] on button "Next" at bounding box center [446, 485] width 161 height 40
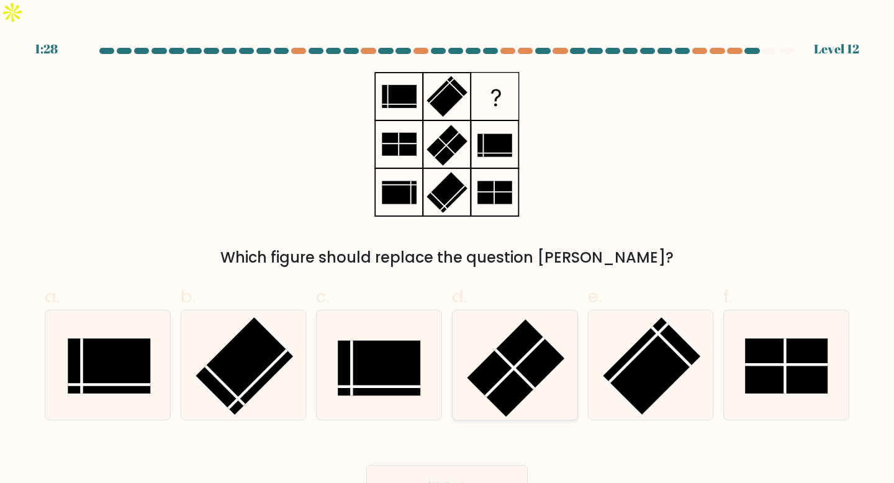
click at [516, 330] on rect at bounding box center [515, 367] width 97 height 97
click at [447, 250] on input "d." at bounding box center [447, 245] width 1 height 8
radio input "true"
click at [455, 472] on button "Next" at bounding box center [446, 485] width 161 height 40
click at [455, 469] on button "Next" at bounding box center [446, 485] width 161 height 40
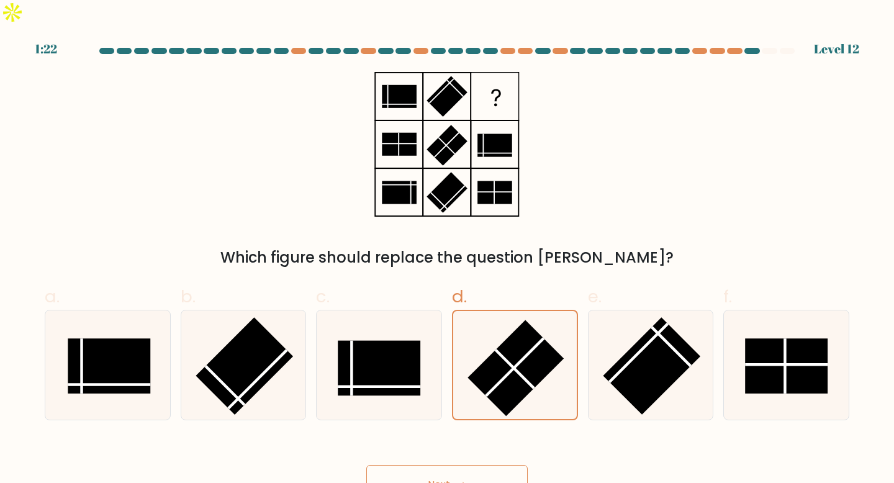
click at [464, 465] on button "Next" at bounding box center [446, 485] width 161 height 40
click at [442, 465] on button "Next" at bounding box center [446, 485] width 161 height 40
click at [614, 343] on rect at bounding box center [651, 365] width 97 height 97
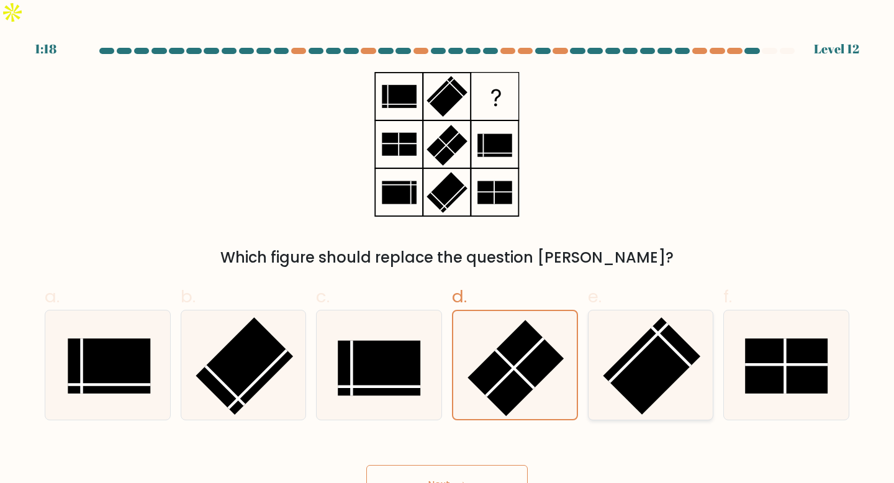
click at [447, 250] on input "e." at bounding box center [447, 245] width 1 height 8
radio input "true"
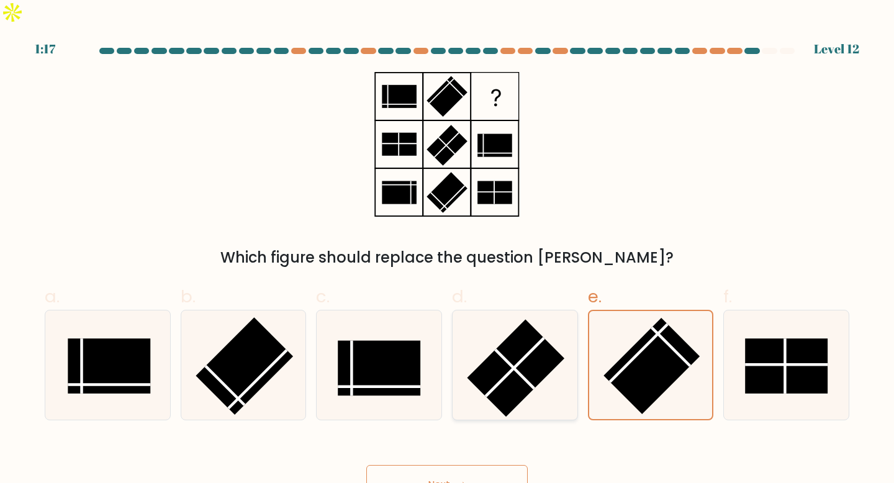
click at [497, 348] on rect at bounding box center [515, 367] width 97 height 97
click at [447, 250] on input "d." at bounding box center [447, 245] width 1 height 8
radio input "true"
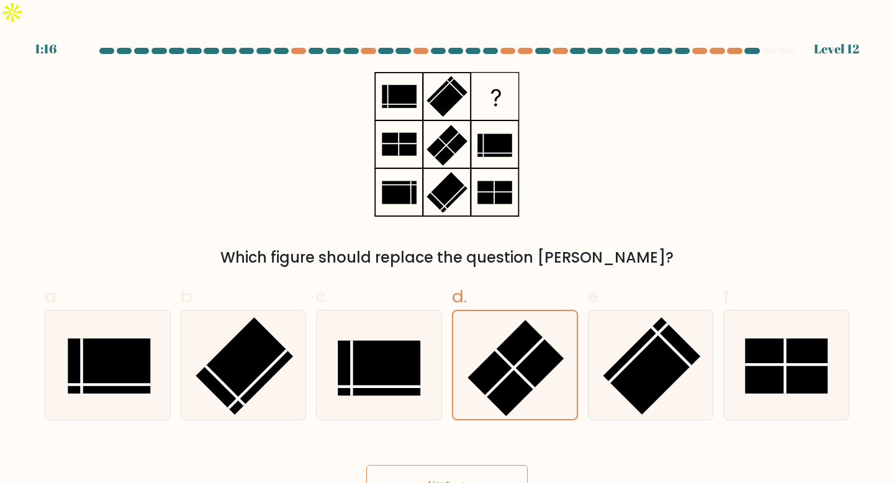
click at [462, 482] on icon at bounding box center [458, 485] width 17 height 7
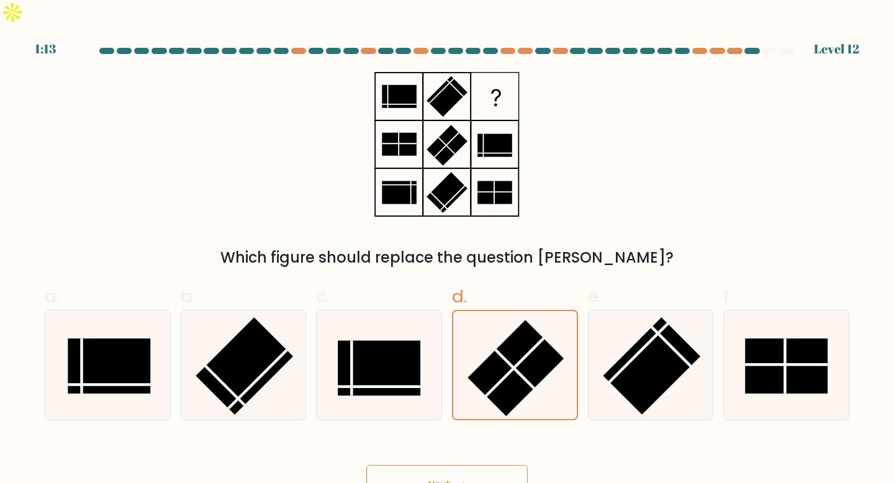
click at [488, 465] on button "Next" at bounding box center [446, 485] width 161 height 40
click at [448, 465] on button "Next" at bounding box center [446, 485] width 161 height 40
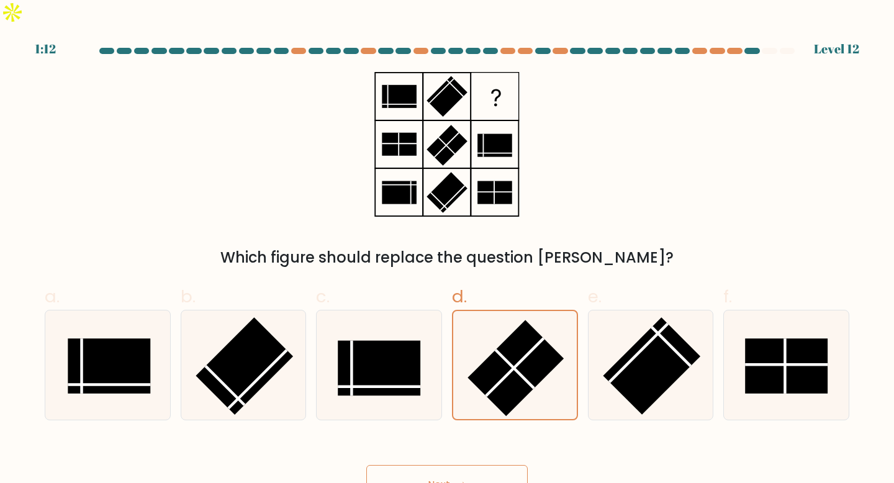
click at [448, 465] on button "Next" at bounding box center [446, 485] width 161 height 40
click at [471, 465] on button "Next" at bounding box center [446, 485] width 161 height 40
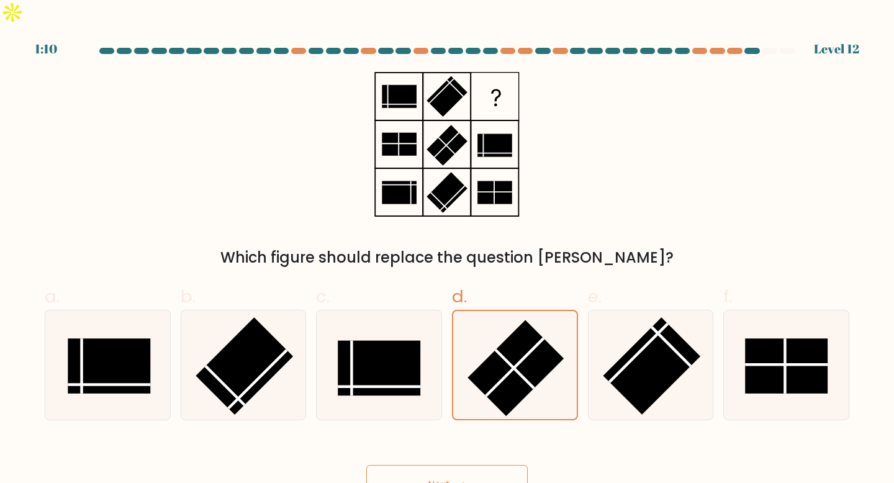
click at [471, 465] on button "Next" at bounding box center [446, 485] width 161 height 40
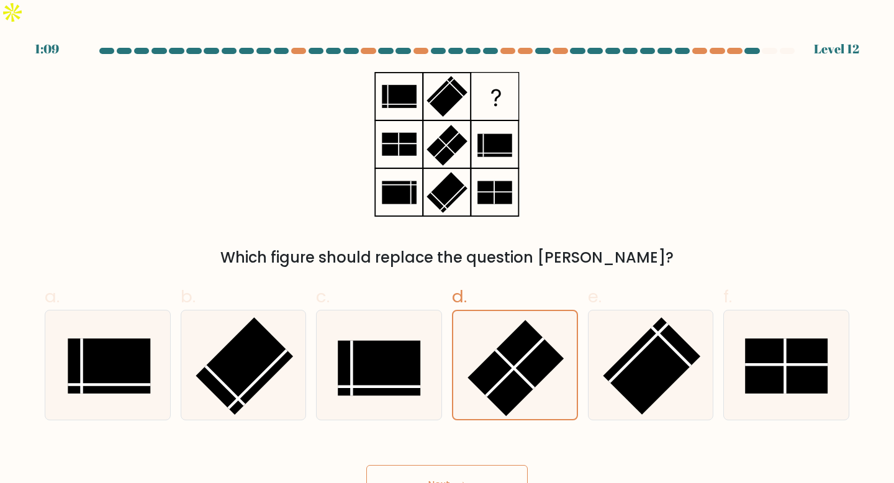
click at [471, 465] on button "Next" at bounding box center [446, 485] width 161 height 40
click at [488, 357] on rect at bounding box center [515, 368] width 96 height 96
click at [447, 250] on input "d." at bounding box center [447, 245] width 1 height 8
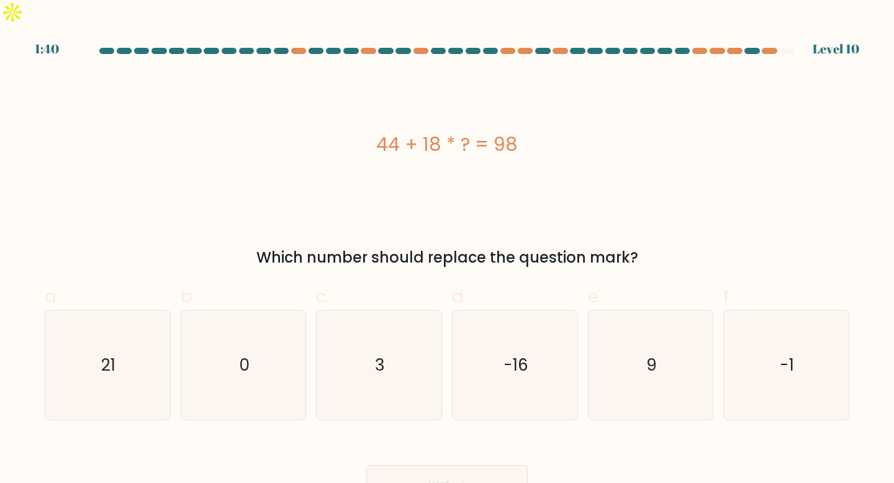
drag, startPoint x: 525, startPoint y: 127, endPoint x: 357, endPoint y: 125, distance: 168.2
click at [357, 130] on div "44 + 18 * ? = 98" at bounding box center [447, 144] width 804 height 28
copy div "44 + 18 * ? = 98"
click at [402, 359] on icon "3" at bounding box center [379, 365] width 110 height 110
click at [447, 250] on input "c. 3" at bounding box center [447, 245] width 1 height 8
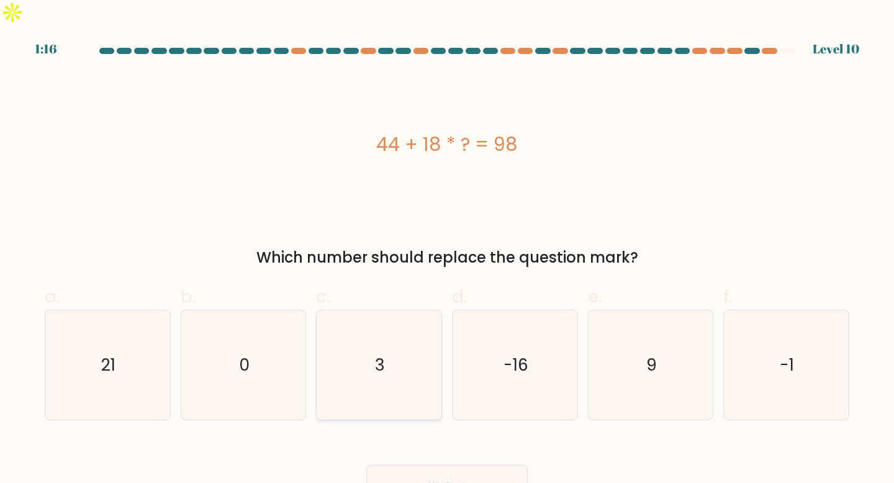
radio input "true"
click at [473, 465] on button "Next" at bounding box center [446, 485] width 161 height 40
click at [455, 465] on button "Next" at bounding box center [446, 485] width 161 height 40
click at [488, 465] on button "Next" at bounding box center [446, 485] width 161 height 40
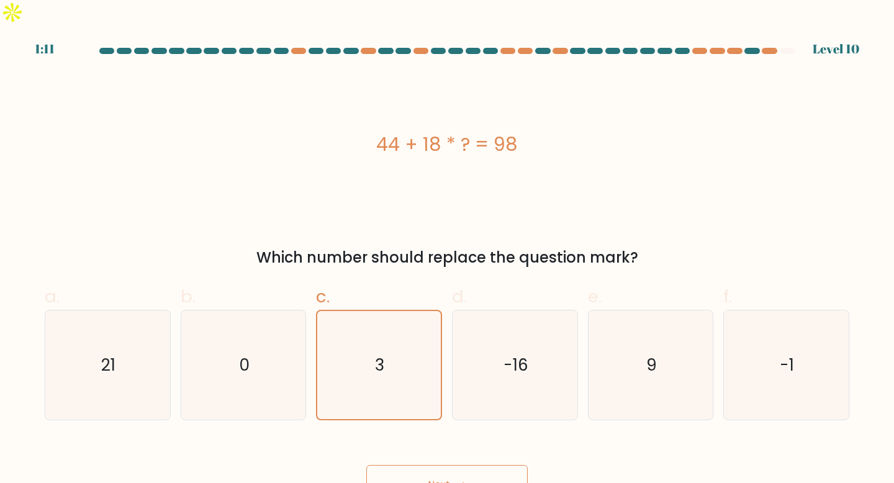
click at [488, 465] on button "Next" at bounding box center [446, 485] width 161 height 40
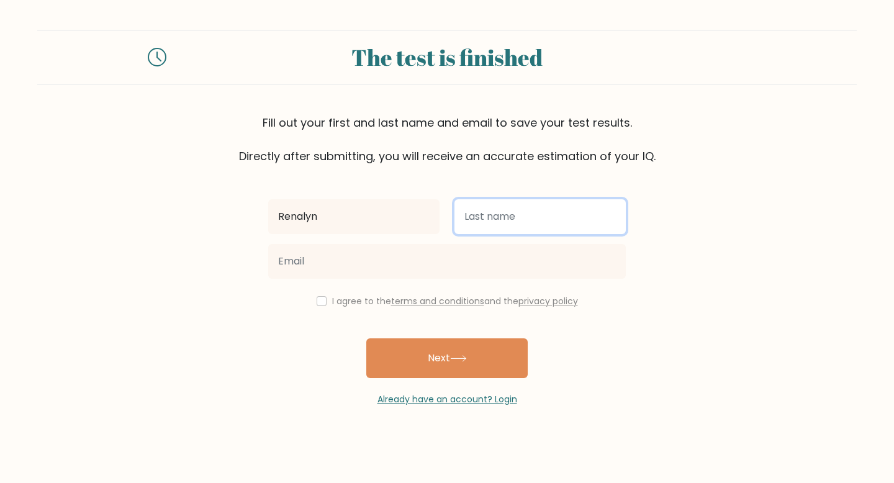
click at [484, 219] on input "text" at bounding box center [539, 216] width 171 height 35
type input "Gerona"
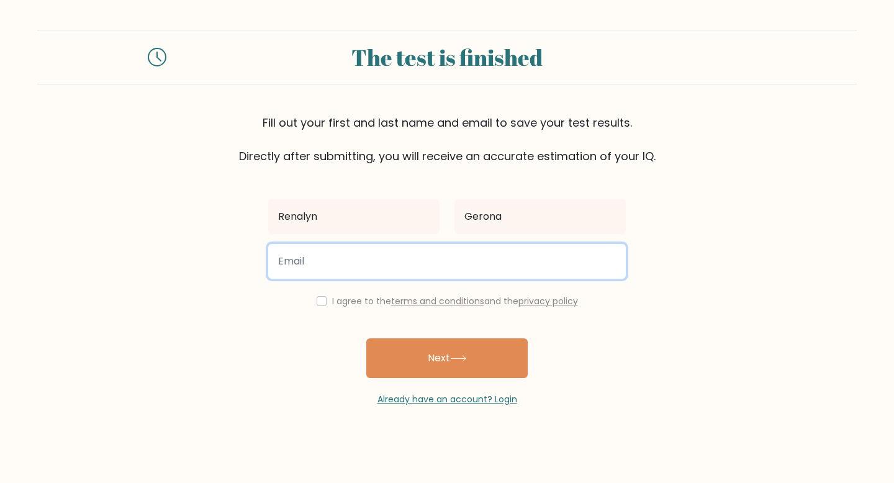
click at [383, 268] on input "email" at bounding box center [446, 261] width 357 height 35
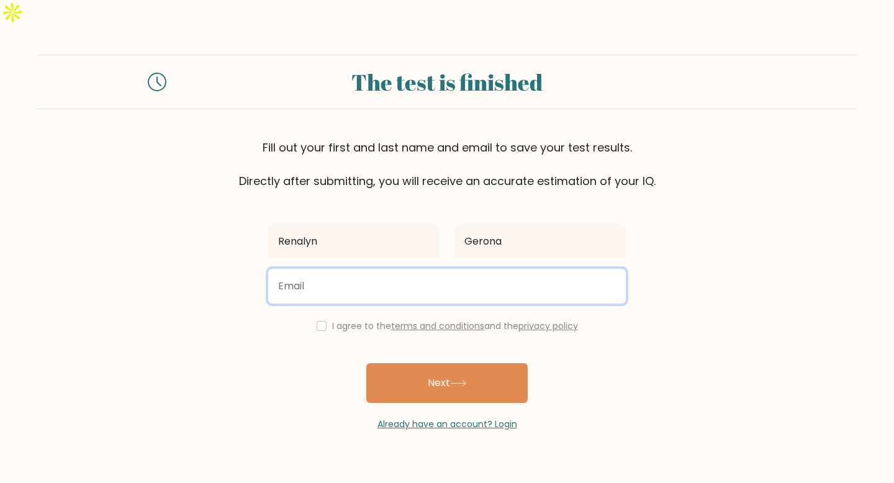
type input "renalynratogerona@gmail.com"
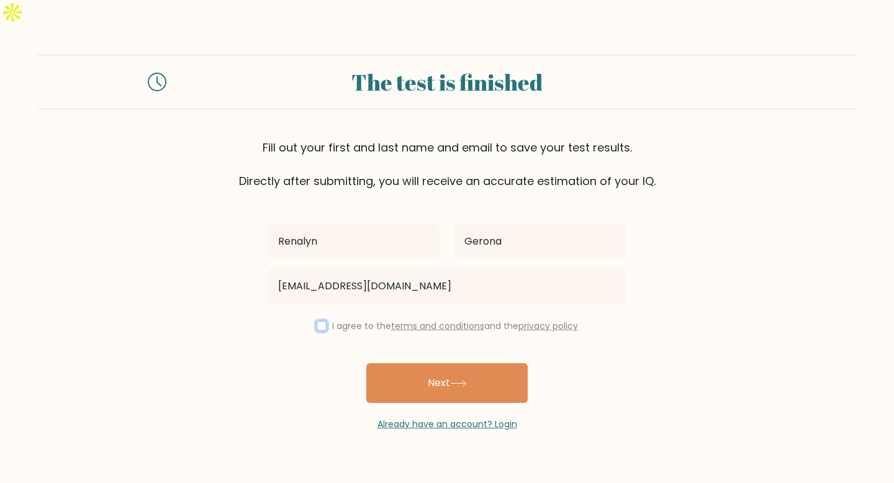
click at [322, 321] on input "checkbox" at bounding box center [322, 326] width 10 height 10
checkbox input "true"
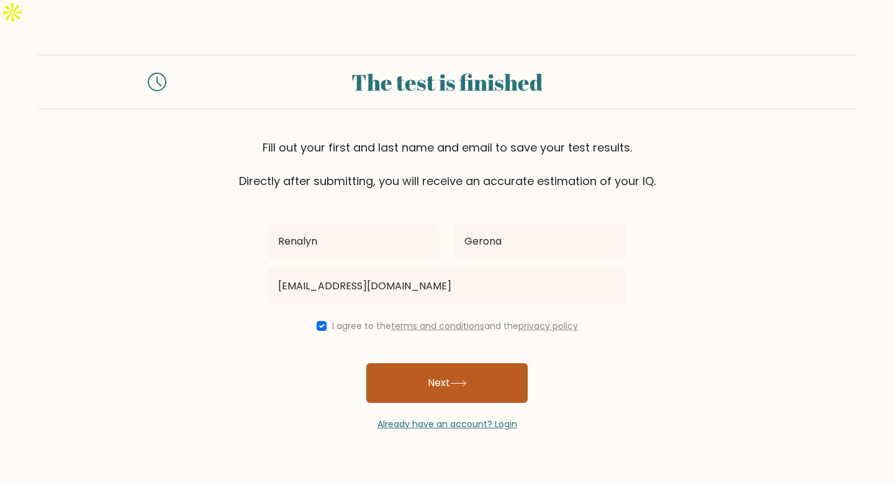
click at [443, 363] on button "Next" at bounding box center [446, 383] width 161 height 40
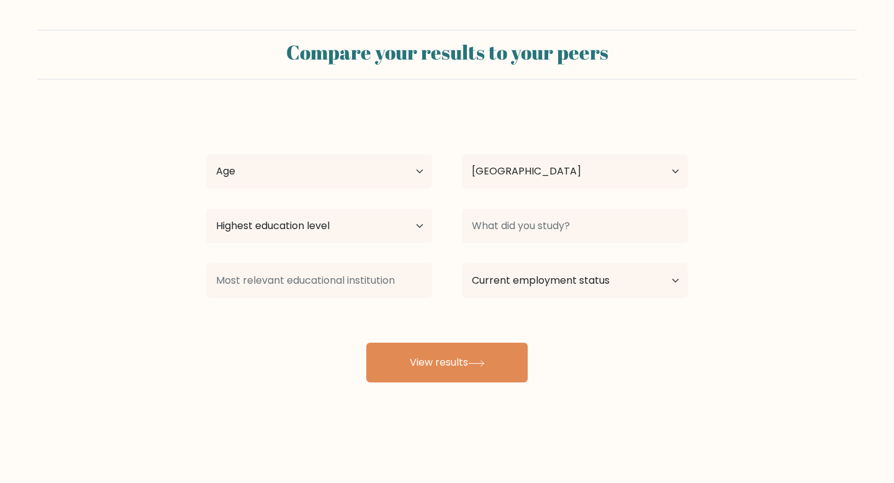
select select "PH"
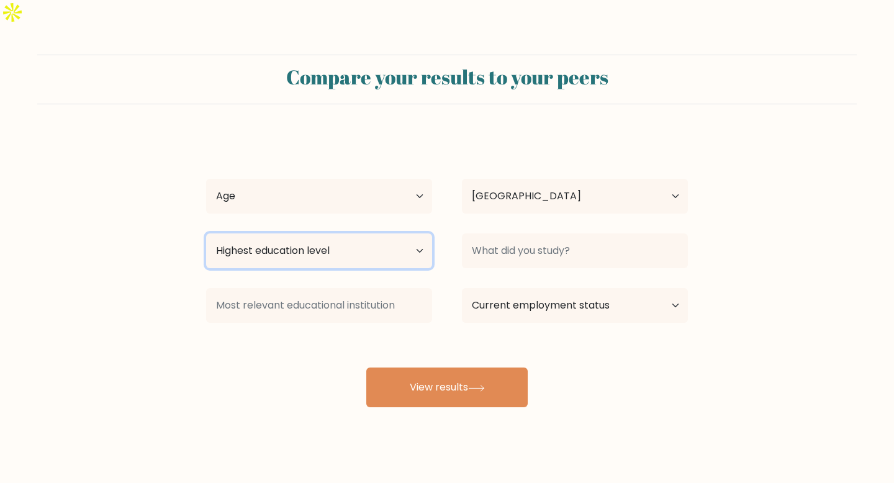
click at [386, 233] on select "Highest education level No schooling Primary Lower Secondary Upper Secondary Oc…" at bounding box center [319, 250] width 226 height 35
select select "bachelors_degree"
click at [206, 233] on select "Highest education level No schooling Primary Lower Secondary Upper Secondary Oc…" at bounding box center [319, 250] width 226 height 35
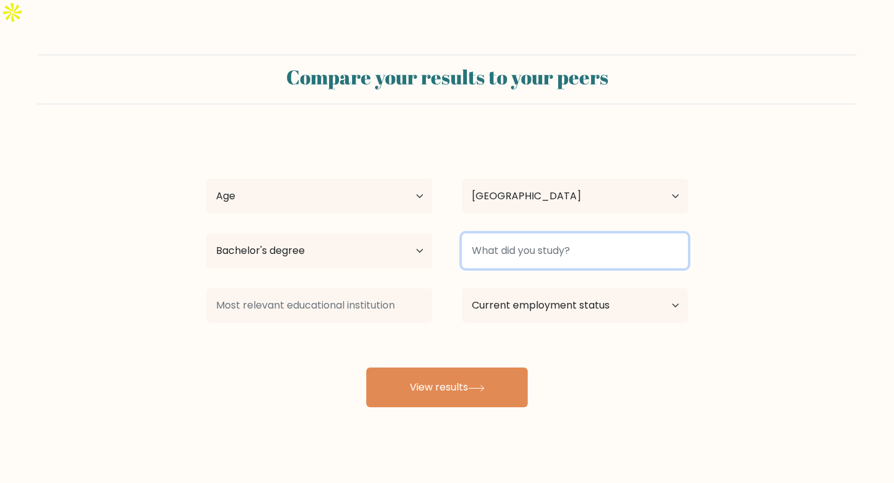
click at [520, 233] on input at bounding box center [575, 250] width 226 height 35
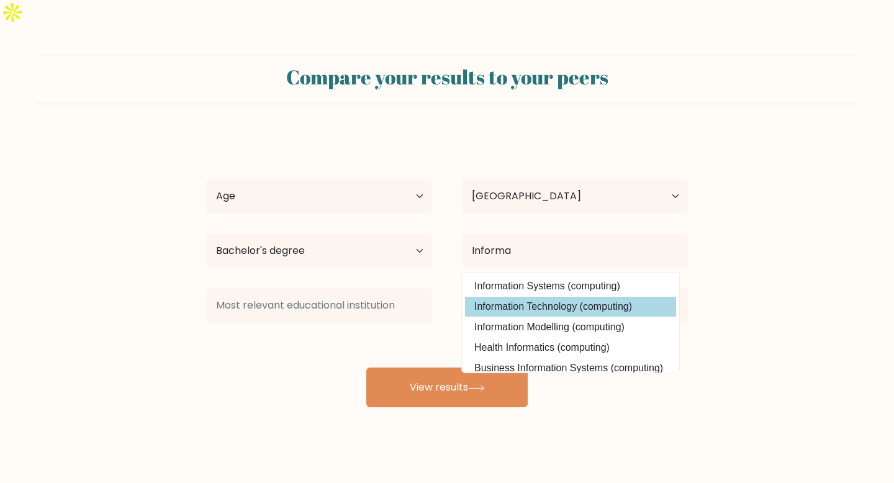
click at [580, 297] on option "Information Technology (computing)" at bounding box center [570, 307] width 211 height 20
type input "Information Technology"
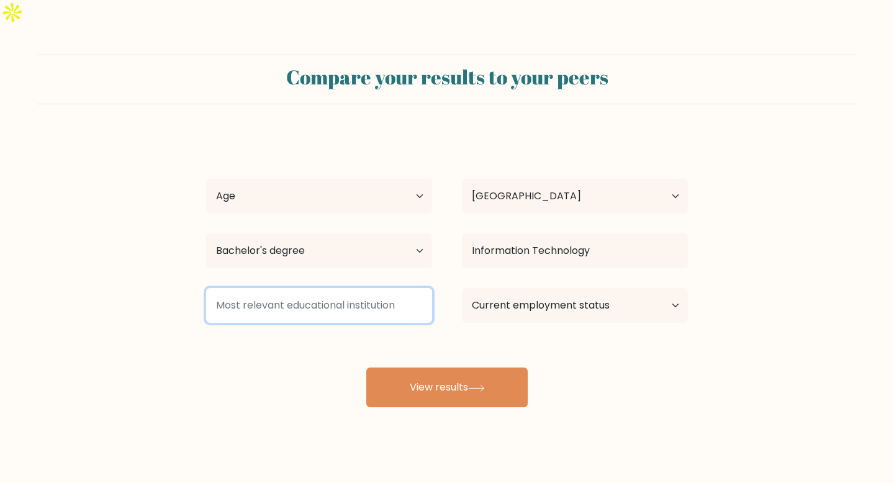
click at [362, 288] on input at bounding box center [319, 305] width 226 height 35
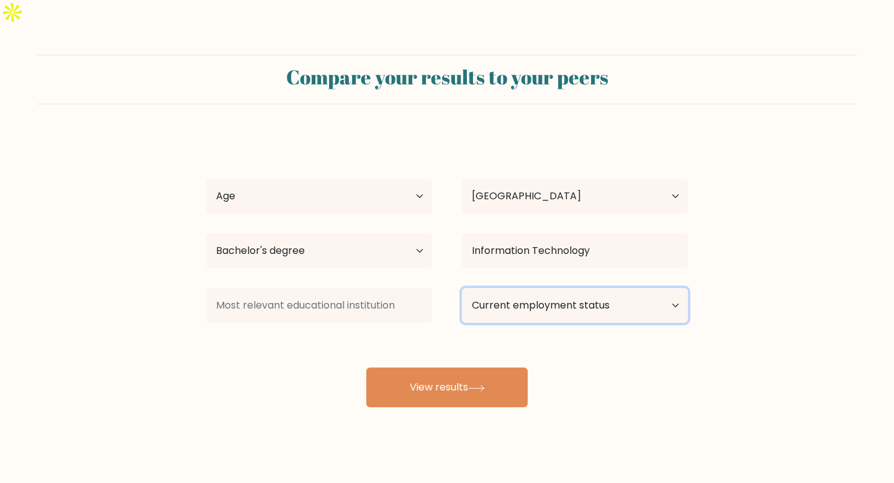
click at [564, 288] on select "Current employment status Employed Student Retired Other / prefer not to answer" at bounding box center [575, 305] width 226 height 35
click at [462, 288] on select "Current employment status Employed Student Retired Other / prefer not to answer" at bounding box center [575, 305] width 226 height 35
click at [561, 288] on select "Current employment status Employed Student Retired Other / prefer not to answer" at bounding box center [575, 305] width 226 height 35
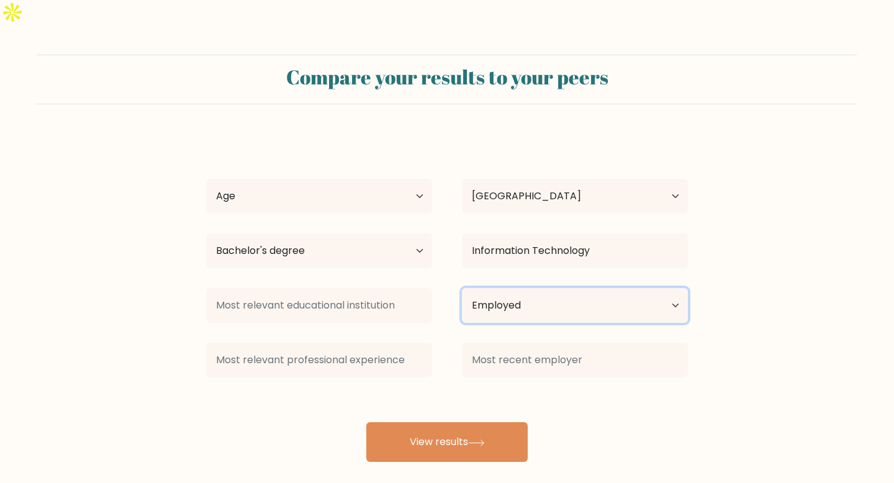
click at [462, 288] on select "Current employment status Employed Student Retired Other / prefer not to answer" at bounding box center [575, 305] width 226 height 35
click at [561, 288] on select "Current employment status Employed Student Retired Other / prefer not to answer" at bounding box center [575, 305] width 226 height 35
select select "other"
click at [462, 288] on select "Current employment status Employed Student Retired Other / prefer not to answer" at bounding box center [575, 305] width 226 height 35
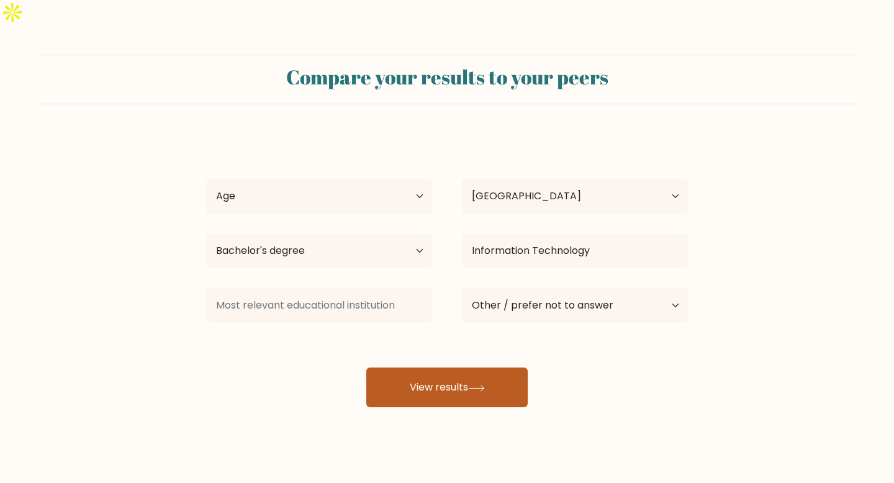
click at [434, 367] on button "View results" at bounding box center [446, 387] width 161 height 40
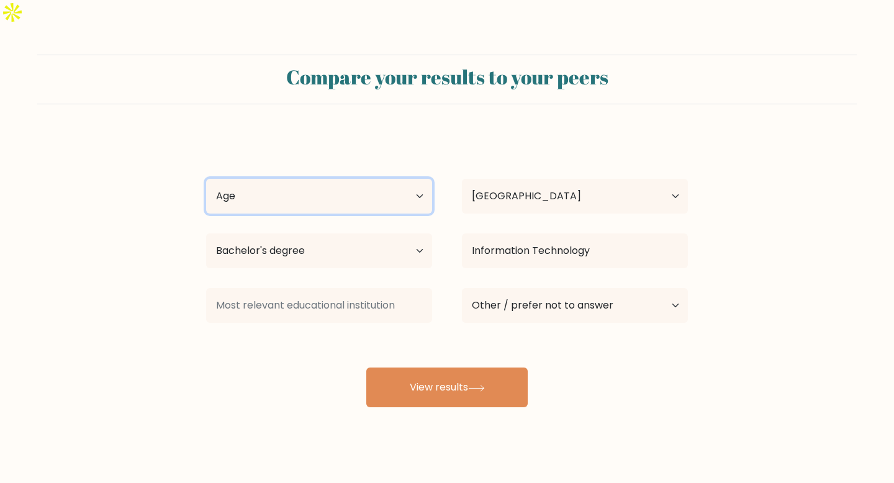
click at [310, 179] on select "Age Under 18 years old 18-24 years old 25-34 years old 35-44 years old 45-54 ye…" at bounding box center [319, 196] width 226 height 35
select select "18_24"
click at [206, 179] on select "Age Under 18 years old 18-24 years old 25-34 years old 35-44 years old 45-54 ye…" at bounding box center [319, 196] width 226 height 35
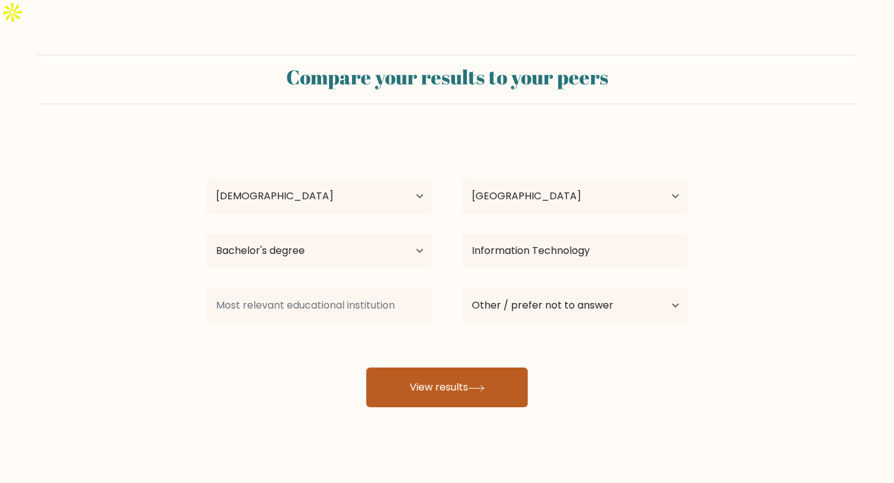
click at [467, 367] on button "View results" at bounding box center [446, 387] width 161 height 40
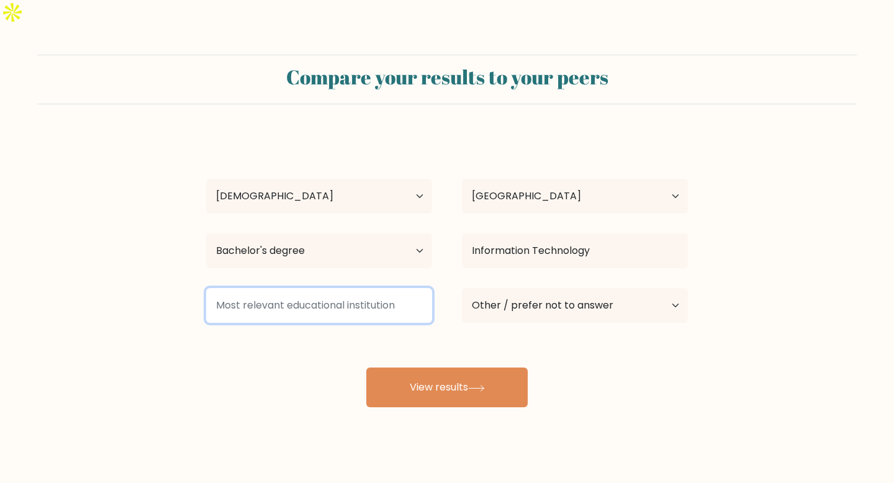
click at [349, 288] on input at bounding box center [319, 305] width 226 height 35
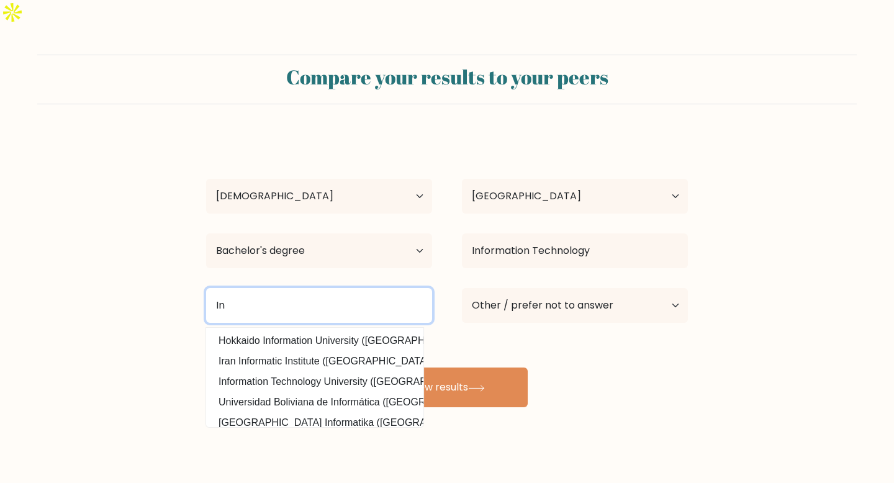
type input "I"
type input "P"
type input "I"
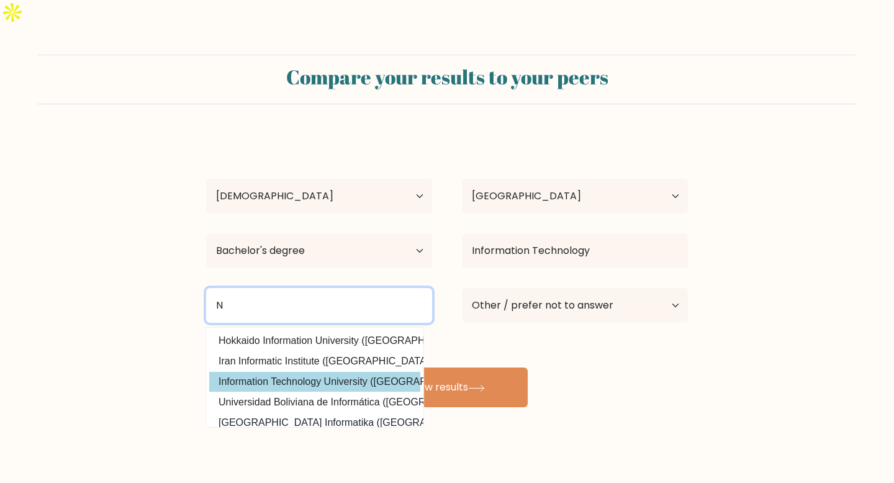
scroll to position [112, 0]
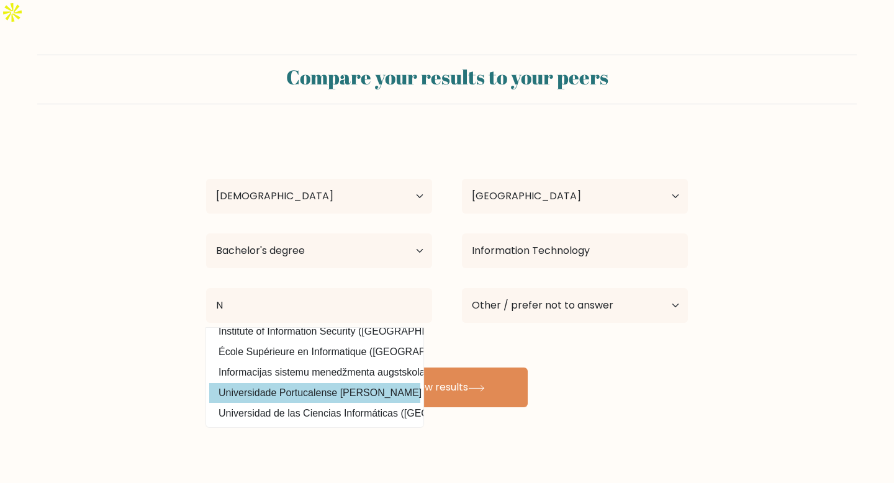
click at [358, 383] on option "Universidade Portucalense Infante D. Henrique (Portugal)" at bounding box center [314, 393] width 211 height 20
type input "Universidade Portucalense [PERSON_NAME] [PERSON_NAME]"
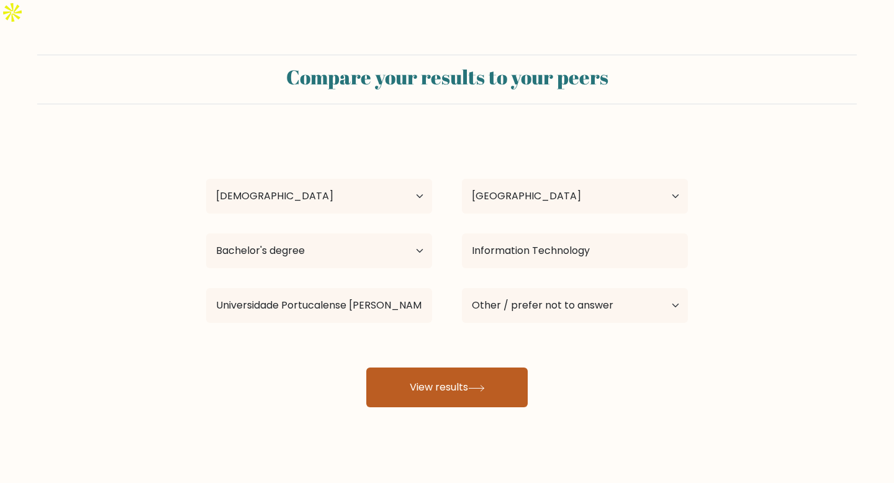
click at [469, 367] on button "View results" at bounding box center [446, 387] width 161 height 40
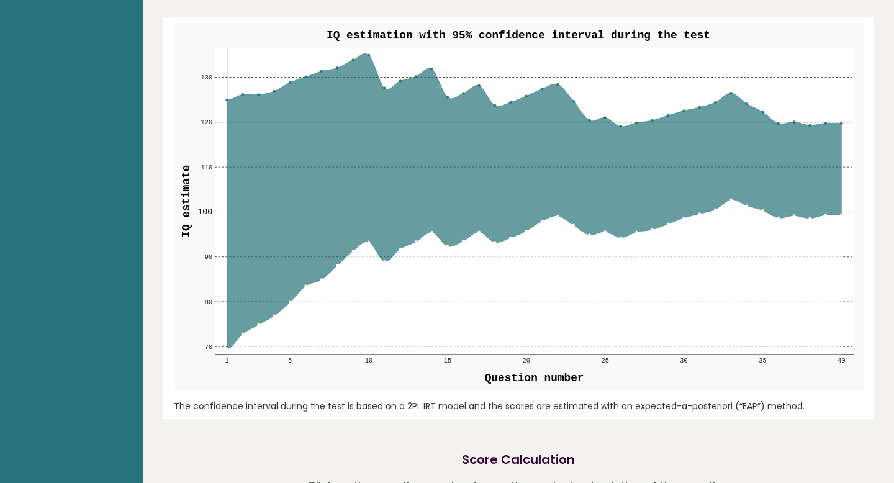
click at [489, 243] on icon at bounding box center [534, 276] width 614 height 155
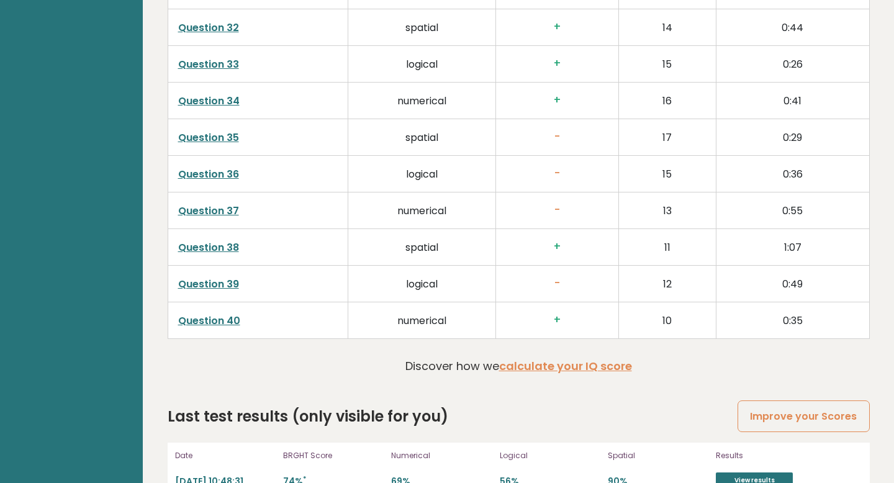
scroll to position [2571, 0]
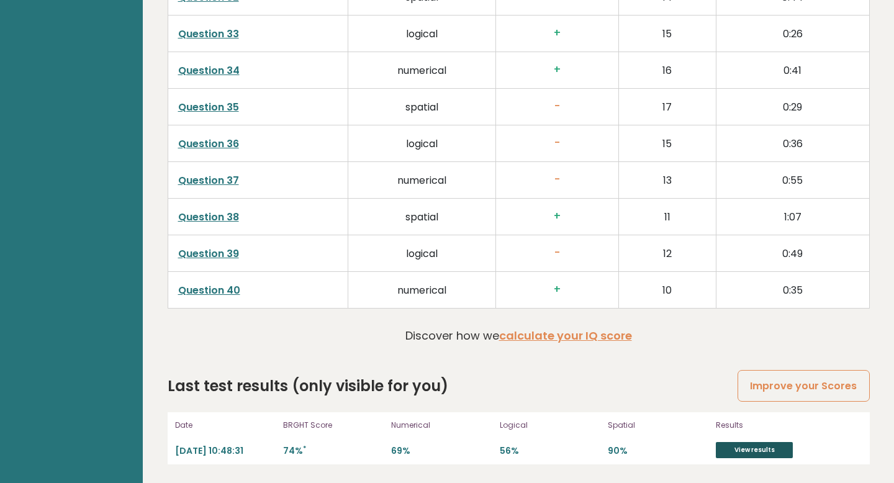
click at [733, 452] on link "View results" at bounding box center [754, 450] width 77 height 16
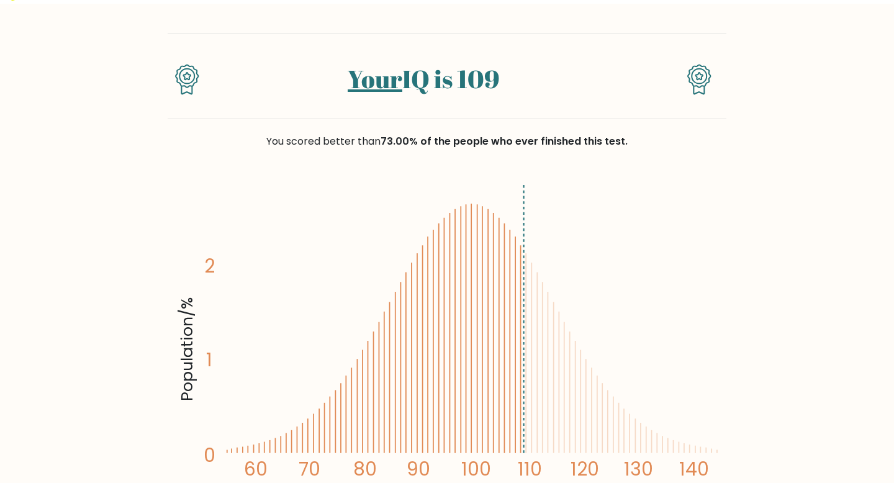
scroll to position [88, 0]
click at [539, 135] on span "73.00% of the people who ever finished this test." at bounding box center [503, 142] width 247 height 14
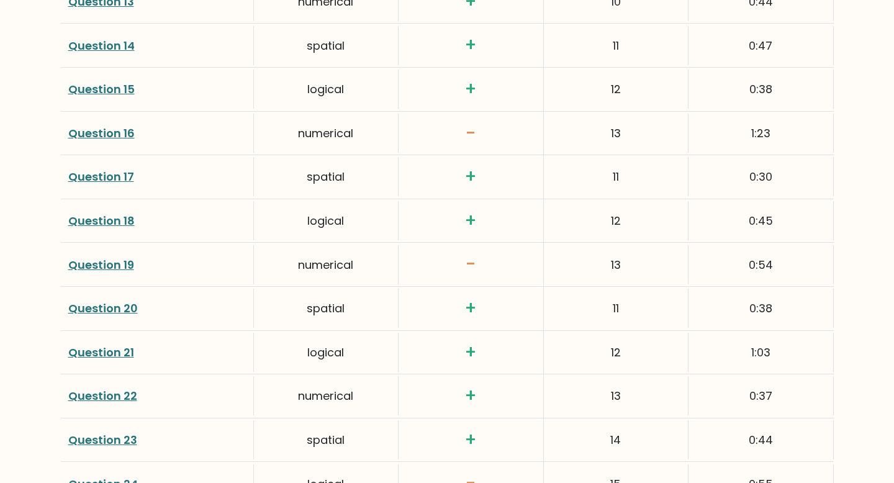
scroll to position [3261, 0]
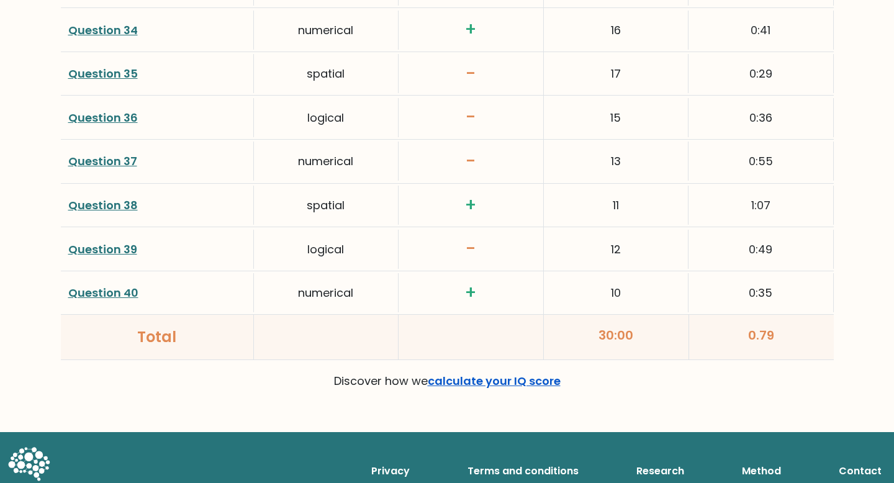
click at [523, 373] on link "calculate your IQ score" at bounding box center [494, 381] width 133 height 16
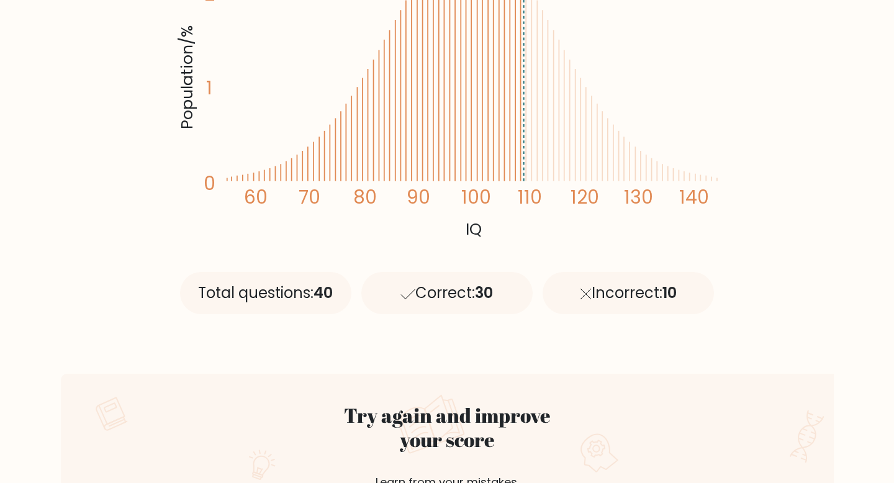
scroll to position [0, 0]
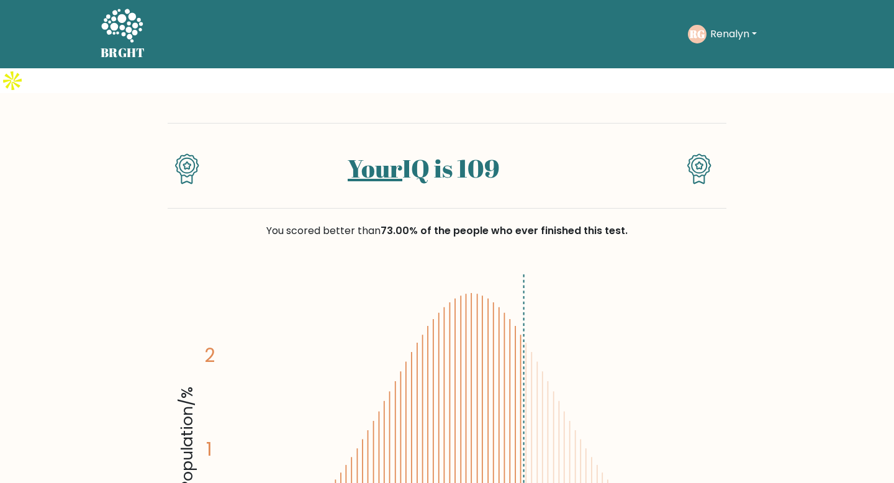
click at [722, 40] on button "Renalyn" at bounding box center [733, 34] width 54 height 16
click at [724, 54] on link "Dashboard" at bounding box center [737, 60] width 98 height 20
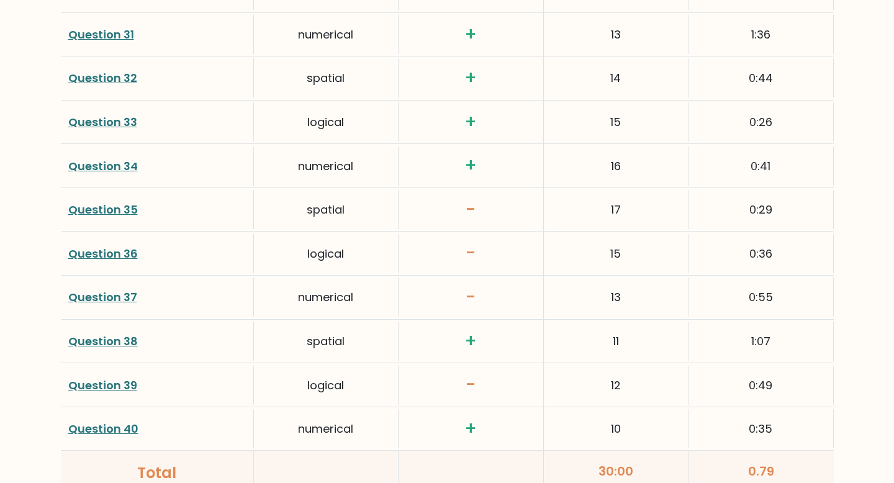
scroll to position [3261, 0]
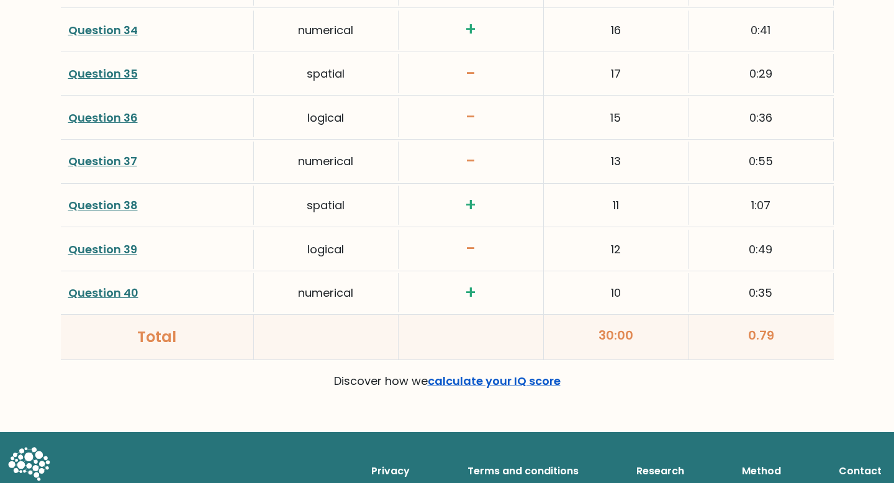
click at [477, 373] on link "calculate your IQ score" at bounding box center [494, 381] width 133 height 16
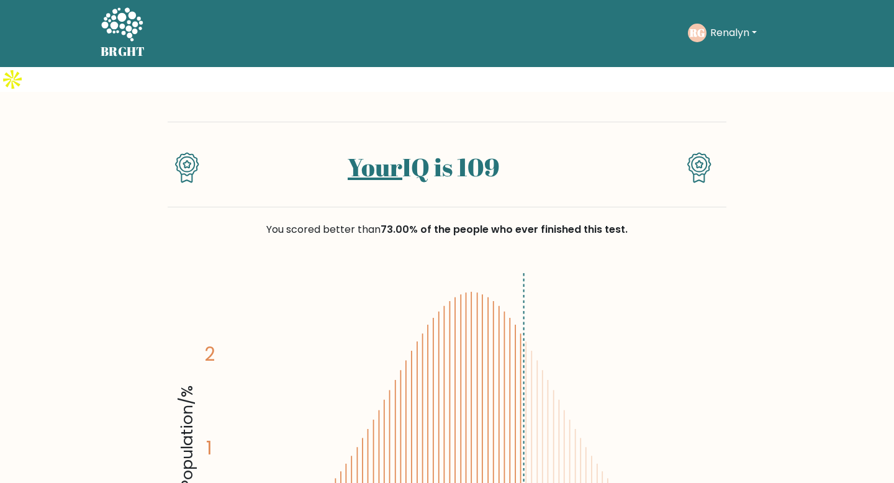
scroll to position [0, 0]
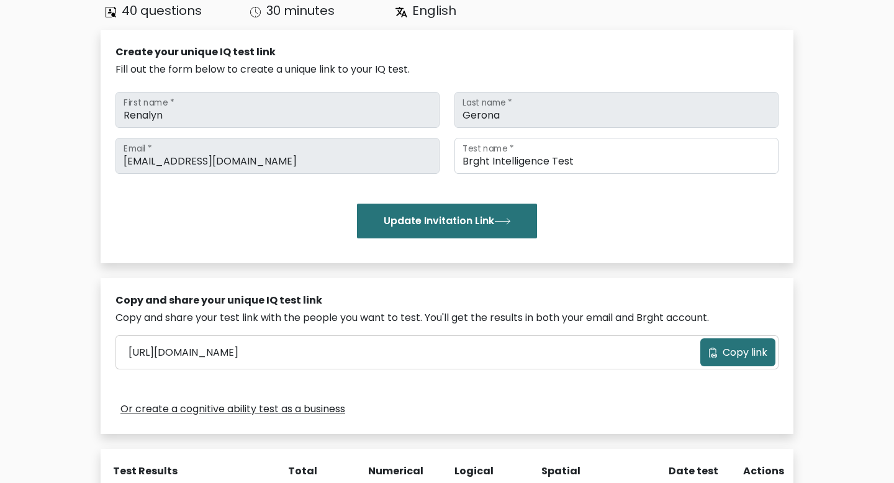
scroll to position [153, 0]
